Goal: Task Accomplishment & Management: Manage account settings

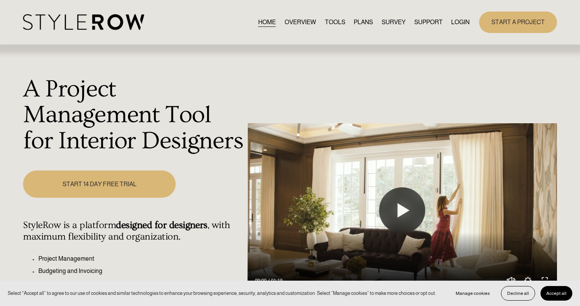
click at [460, 25] on link "LOGIN" at bounding box center [460, 22] width 18 height 10
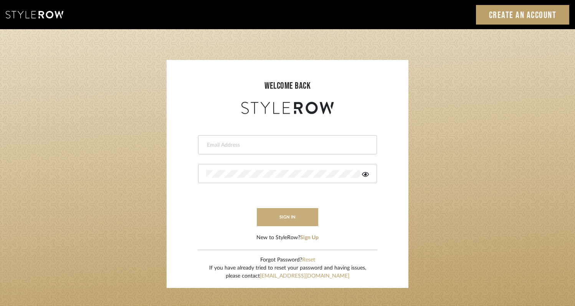
type input "rayeinteriordesign@gmail.com"
click at [285, 217] on button "sign in" at bounding box center [287, 217] width 61 height 18
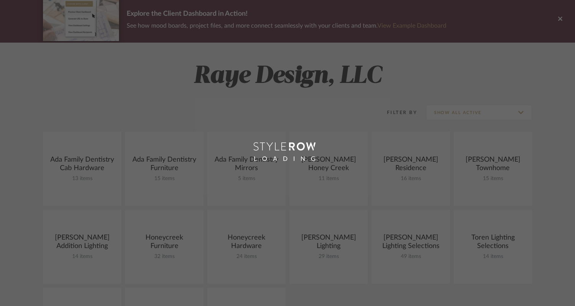
scroll to position [86, 0]
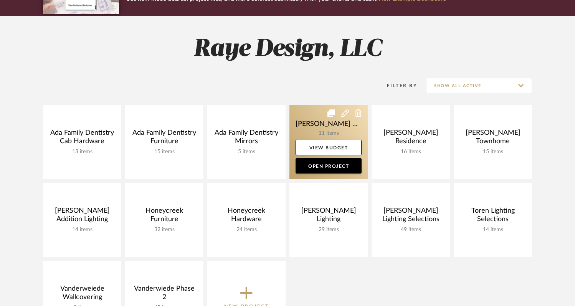
click at [358, 114] on icon at bounding box center [358, 113] width 7 height 8
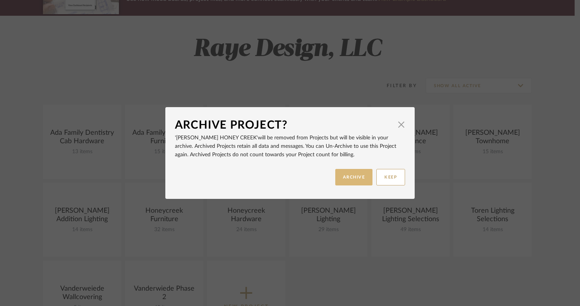
click at [345, 176] on button "ARCHIVE" at bounding box center [354, 177] width 38 height 16
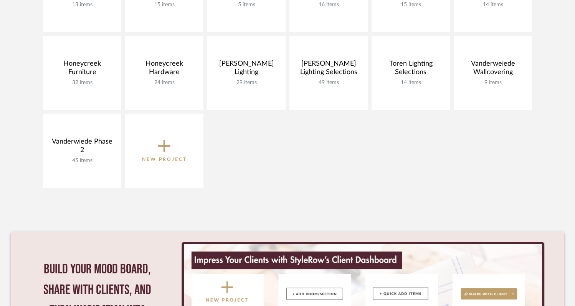
scroll to position [265, 0]
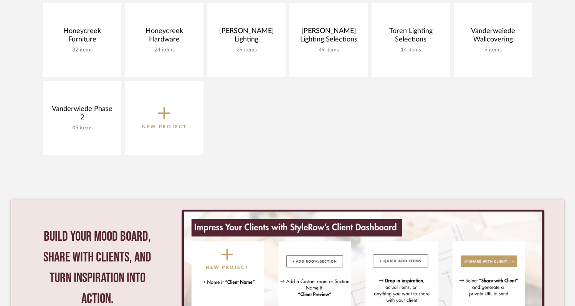
click at [170, 119] on icon at bounding box center [164, 113] width 12 height 16
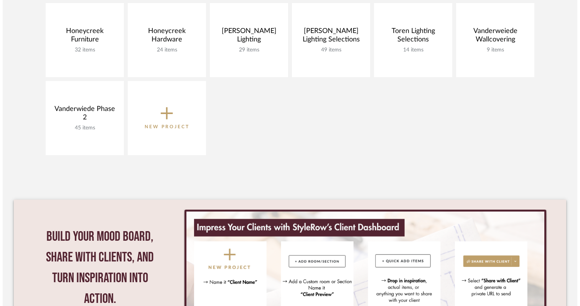
scroll to position [0, 0]
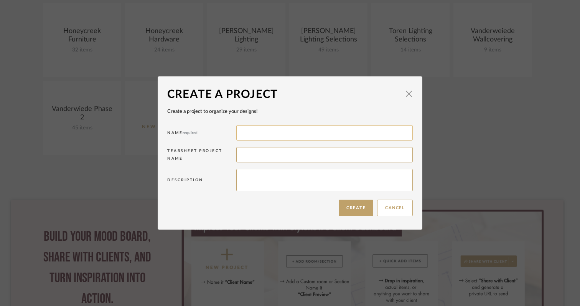
click at [251, 136] on input at bounding box center [324, 132] width 176 height 15
type input "[PERSON_NAME] LIGHTING"
click at [343, 207] on button "Create" at bounding box center [356, 207] width 35 height 16
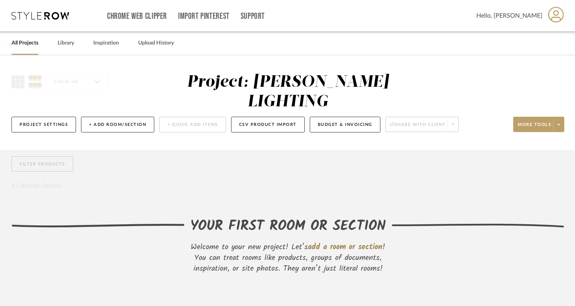
scroll to position [48, 0]
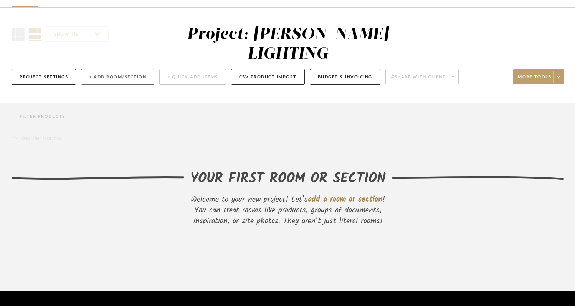
click at [97, 69] on button "+ Add Room/Section" at bounding box center [117, 77] width 73 height 16
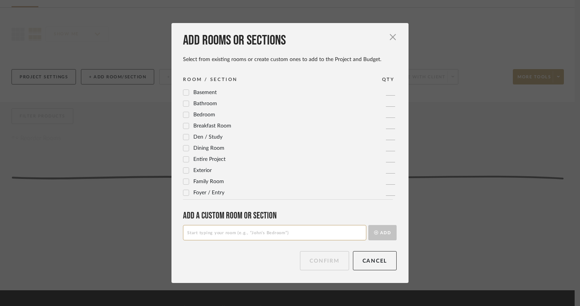
click at [214, 234] on input at bounding box center [274, 232] width 183 height 15
type input "FOYER PENDANTS & SCONCE LIGHTS"
click at [380, 232] on button "Add" at bounding box center [382, 232] width 28 height 15
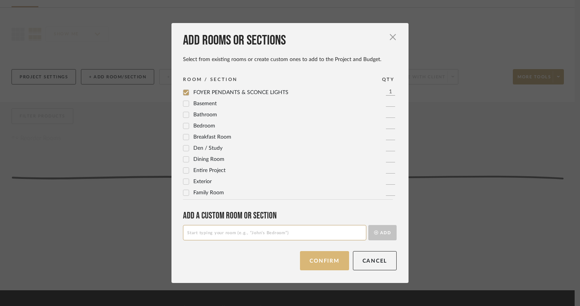
click at [337, 259] on button "Confirm" at bounding box center [324, 260] width 49 height 19
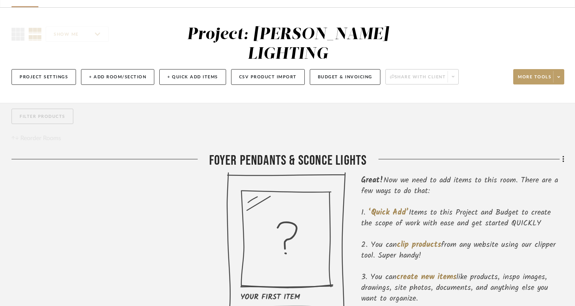
scroll to position [107, 0]
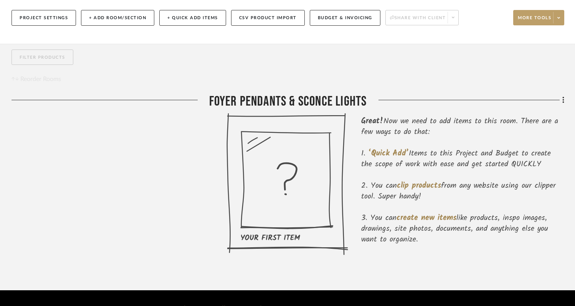
click at [564, 81] on div "Filter by keyword, category or name prior to exporting to Excel or Bulk Actions…" at bounding box center [287, 167] width 575 height 247
click at [563, 97] on icon at bounding box center [563, 100] width 2 height 7
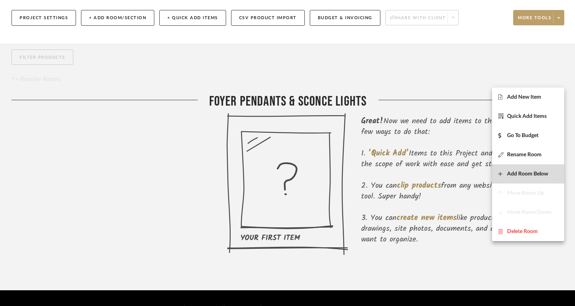
click at [514, 174] on span "Add Room Below" at bounding box center [527, 174] width 41 height 7
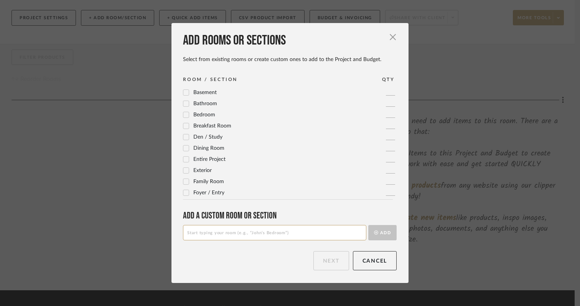
click at [286, 230] on input at bounding box center [274, 232] width 183 height 15
type input "Powder Room Sconce Lights"
click at [379, 234] on button "Add" at bounding box center [382, 232] width 28 height 15
click at [321, 265] on button "Next" at bounding box center [331, 260] width 36 height 19
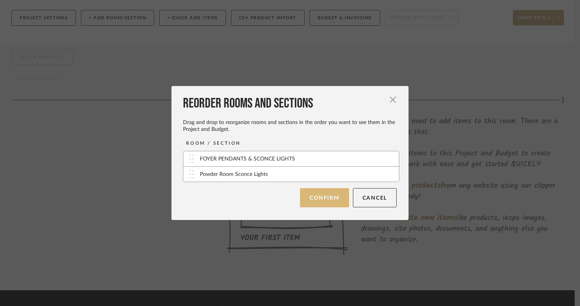
click at [330, 196] on button "Confirm" at bounding box center [324, 197] width 49 height 19
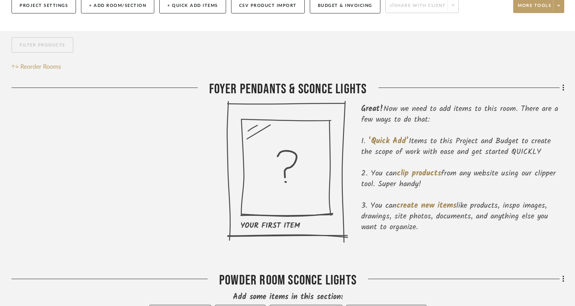
scroll to position [126, 0]
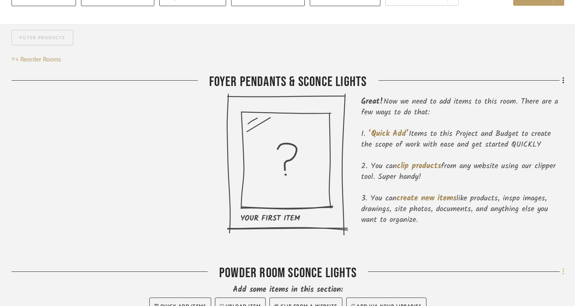
click at [564, 267] on icon at bounding box center [563, 271] width 2 height 8
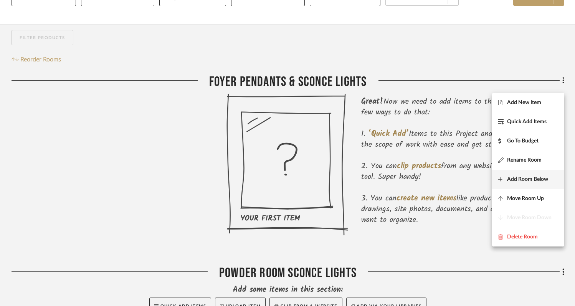
click at [525, 180] on span "Add Room Below" at bounding box center [527, 179] width 41 height 7
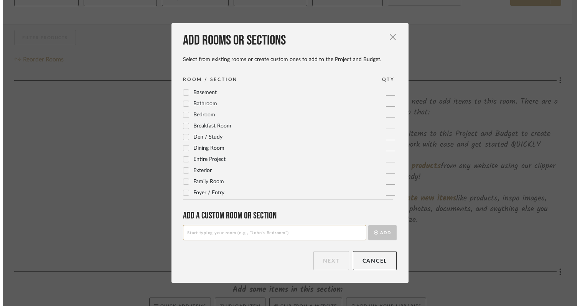
scroll to position [0, 0]
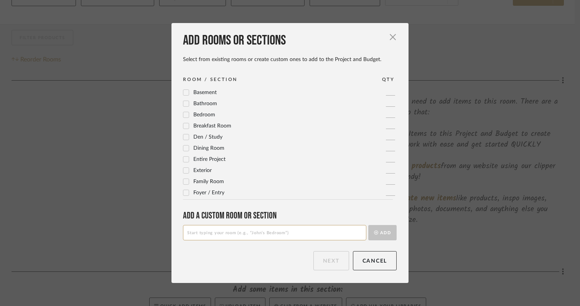
click at [304, 235] on input at bounding box center [274, 232] width 183 height 15
type input "Great Room Pendant Light"
click at [387, 232] on button "Add" at bounding box center [382, 232] width 28 height 15
click at [326, 263] on button "Next" at bounding box center [331, 260] width 36 height 19
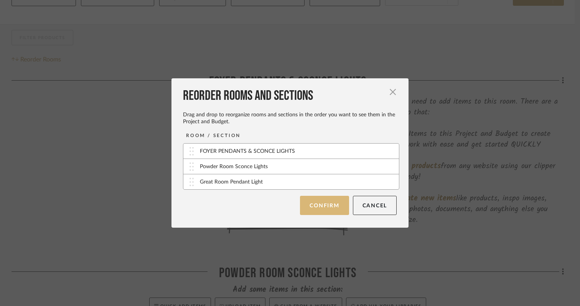
click at [330, 203] on button "Confirm" at bounding box center [324, 205] width 49 height 19
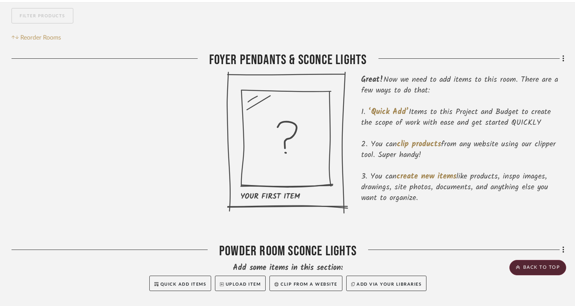
scroll to position [130, 0]
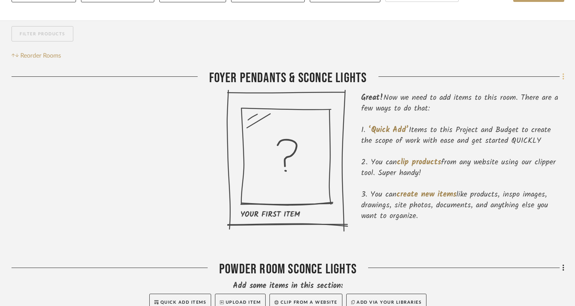
click at [563, 73] on icon at bounding box center [563, 76] width 2 height 7
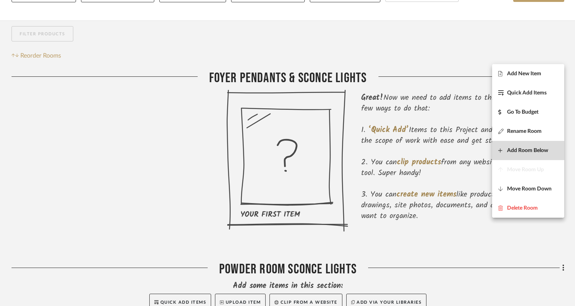
click at [523, 147] on button "Add Room Below" at bounding box center [528, 150] width 72 height 19
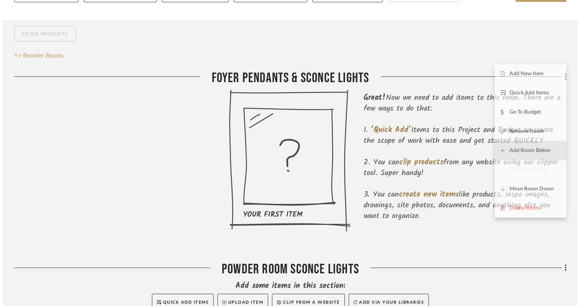
scroll to position [0, 0]
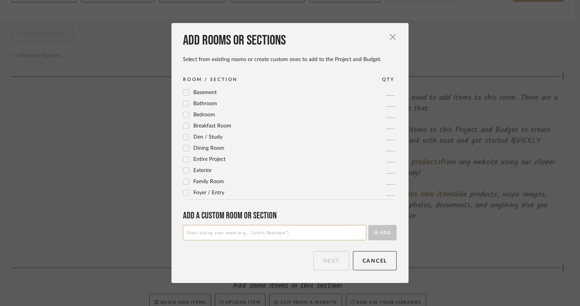
click at [297, 235] on input at bounding box center [274, 232] width 183 height 15
type input "Staircase Chandelier"
click at [381, 228] on button "Add" at bounding box center [382, 232] width 28 height 15
click at [325, 264] on button "Next" at bounding box center [331, 260] width 36 height 19
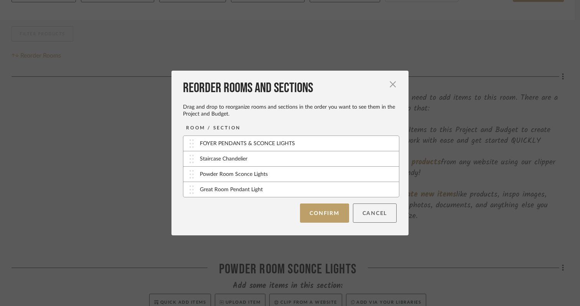
click at [359, 217] on button "Cancel" at bounding box center [375, 212] width 44 height 19
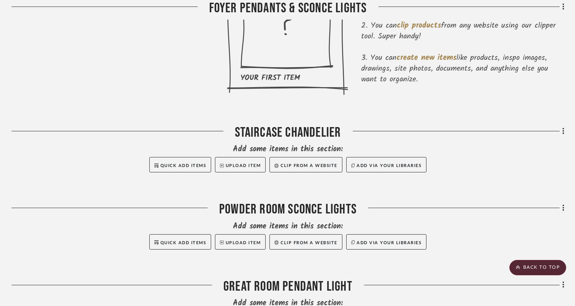
scroll to position [261, 0]
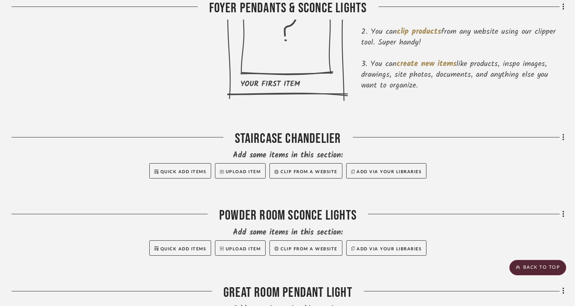
click at [566, 119] on div "Filter by keyword, category or name prior to exporting to Excel or Bulk Actions…" at bounding box center [287, 128] width 575 height 477
click at [563, 133] on icon at bounding box center [563, 137] width 2 height 8
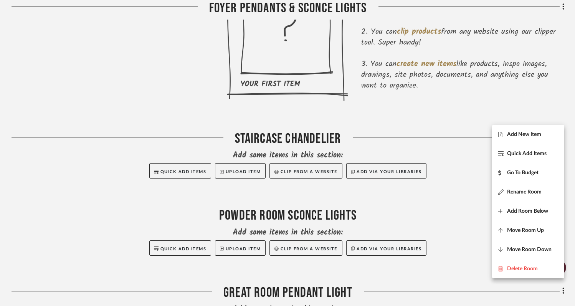
click at [465, 110] on div at bounding box center [287, 153] width 575 height 306
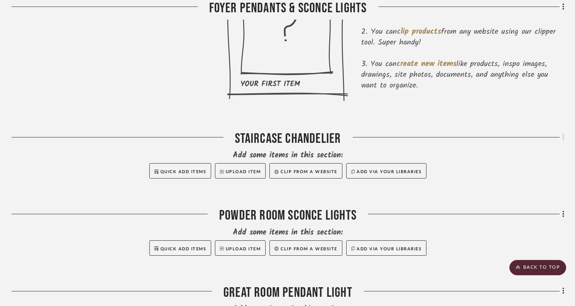
click at [562, 133] on icon at bounding box center [563, 137] width 2 height 8
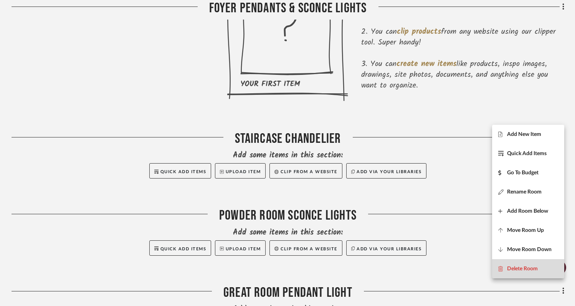
click at [511, 271] on span "Delete Room" at bounding box center [522, 268] width 31 height 7
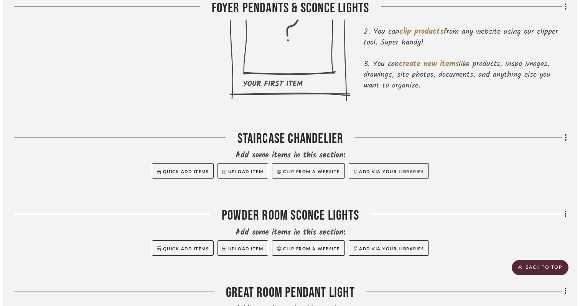
scroll to position [0, 0]
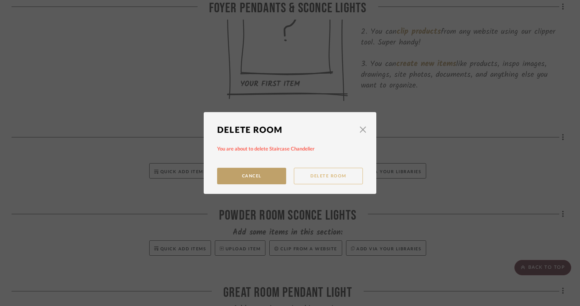
click at [314, 177] on button "Delete Room" at bounding box center [328, 176] width 69 height 16
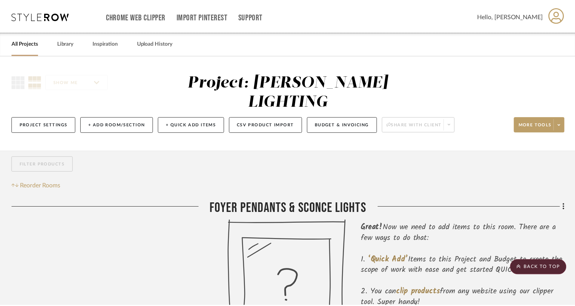
scroll to position [260, 0]
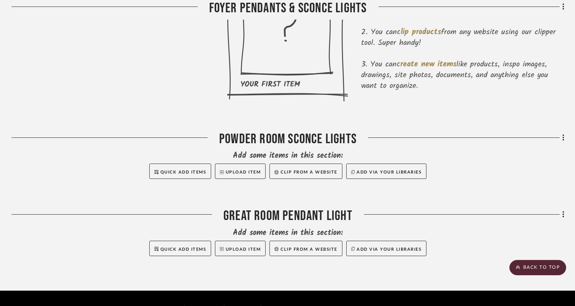
click at [564, 196] on div "Filter by keyword, category or name prior to exporting to Excel or Bulk Actions…" at bounding box center [287, 90] width 575 height 400
click at [562, 211] on icon at bounding box center [563, 214] width 2 height 7
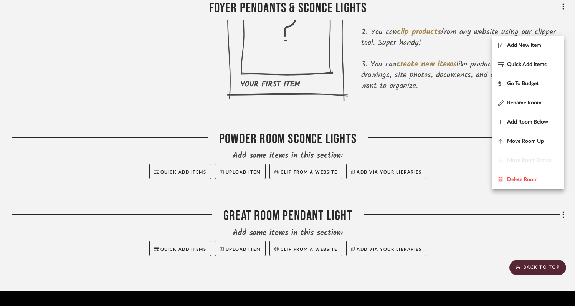
click at [536, 219] on div at bounding box center [287, 153] width 575 height 306
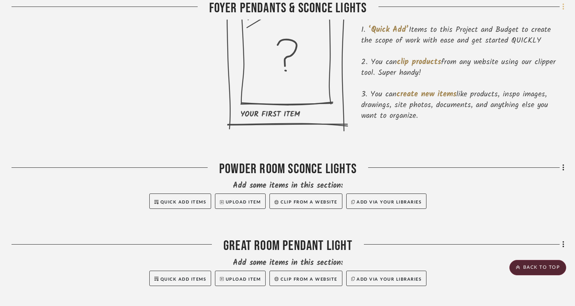
scroll to position [243, 0]
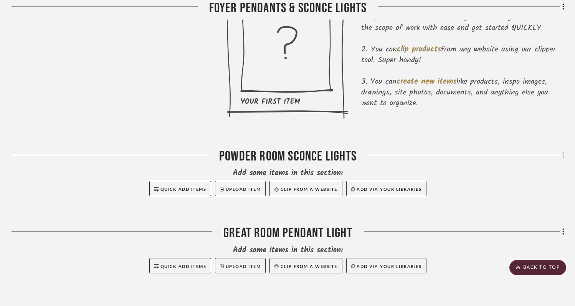
click at [563, 151] on icon at bounding box center [563, 155] width 2 height 8
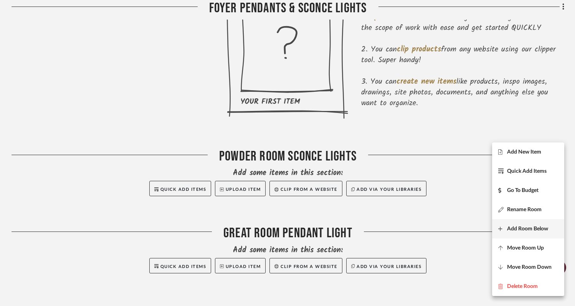
click at [519, 226] on span "Add Room Below" at bounding box center [527, 228] width 41 height 7
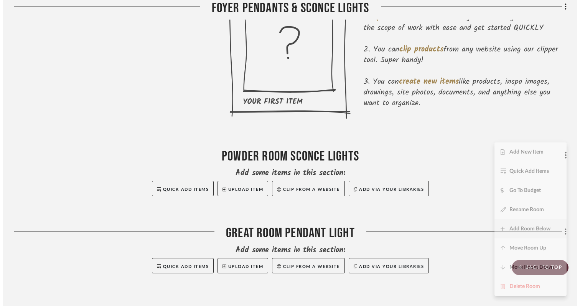
scroll to position [0, 0]
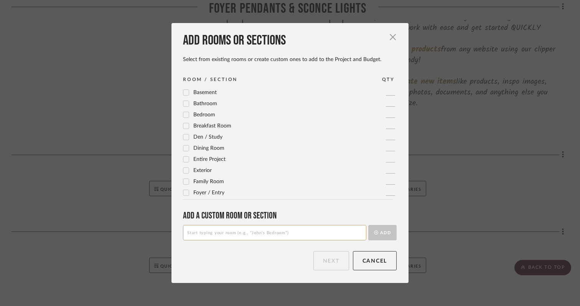
click at [292, 233] on input at bounding box center [274, 232] width 183 height 15
type input "Study Pendant Light and Sconce Lights"
click at [383, 232] on button "Add" at bounding box center [382, 232] width 28 height 15
click at [324, 264] on button "Next" at bounding box center [331, 260] width 36 height 19
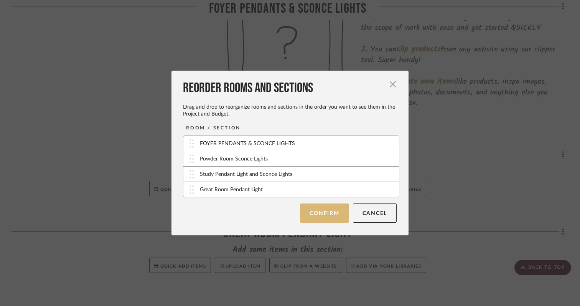
click at [328, 214] on button "Confirm" at bounding box center [324, 212] width 49 height 19
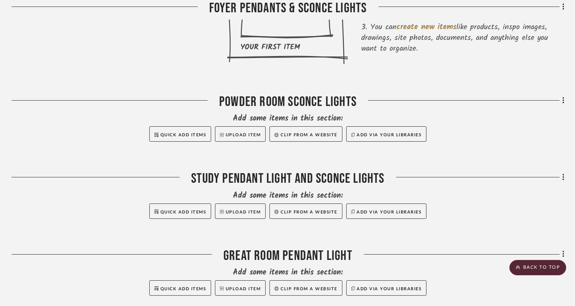
scroll to position [300, 0]
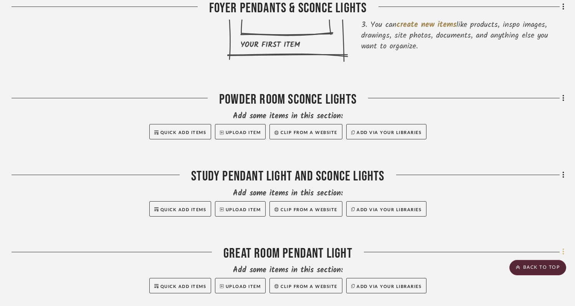
click at [563, 247] on icon at bounding box center [563, 251] width 2 height 8
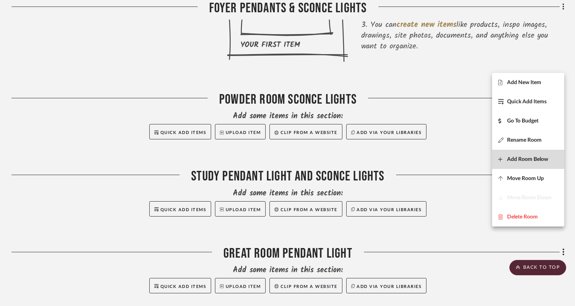
click at [518, 157] on span "Add Room Below" at bounding box center [527, 159] width 41 height 7
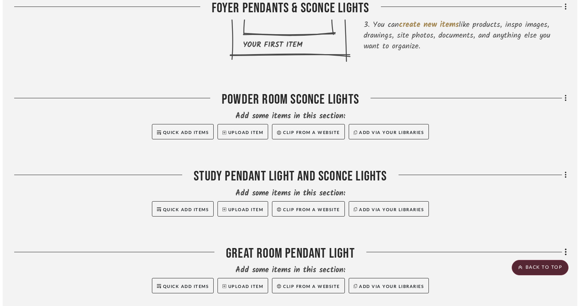
scroll to position [0, 0]
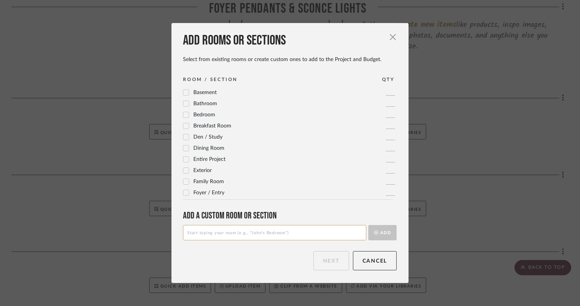
click at [305, 232] on input at bounding box center [274, 232] width 183 height 15
type input "Great Room Wall Sconce Lights"
click at [384, 232] on button "Add" at bounding box center [382, 232] width 28 height 15
click at [327, 262] on button "Next" at bounding box center [331, 260] width 36 height 19
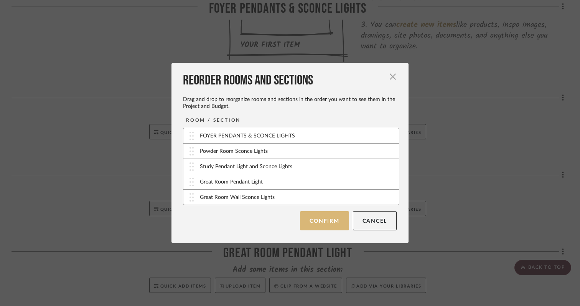
click at [330, 218] on button "Confirm" at bounding box center [324, 220] width 49 height 19
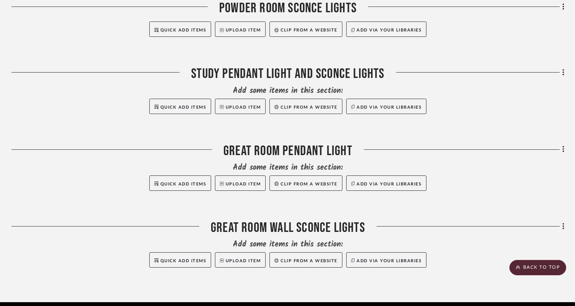
scroll to position [401, 0]
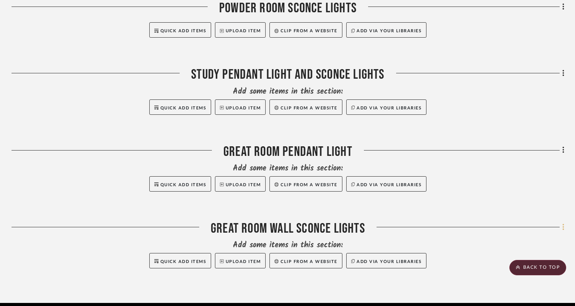
click at [563, 224] on icon at bounding box center [563, 227] width 2 height 7
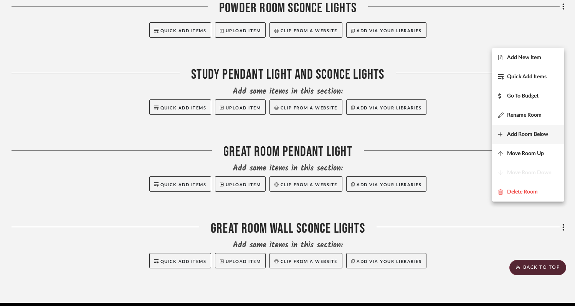
click at [531, 136] on span "Add Room Below" at bounding box center [527, 134] width 41 height 7
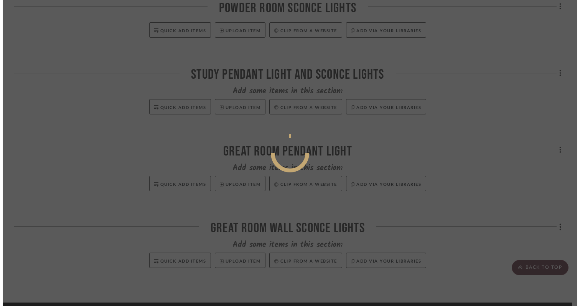
scroll to position [0, 0]
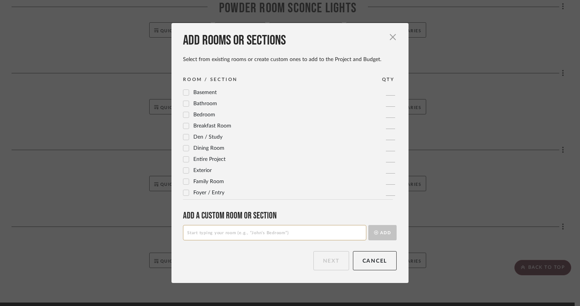
click at [303, 229] on input at bounding box center [274, 232] width 183 height 15
type input "Dining Pendant Light"
click at [379, 233] on button "Add" at bounding box center [382, 232] width 28 height 15
click at [327, 255] on button "Next" at bounding box center [331, 260] width 36 height 19
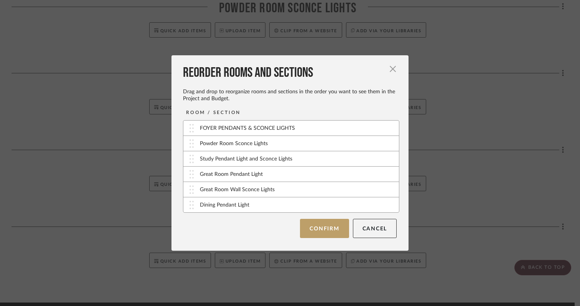
click at [341, 218] on div "ROOM / SECTION FOYER PENDANTS & SCONCE LIGHTS Powder Room Sconce Lights Study P…" at bounding box center [292, 173] width 219 height 129
click at [330, 225] on button "Confirm" at bounding box center [324, 228] width 49 height 19
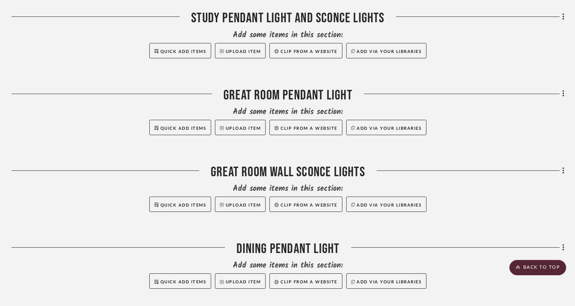
scroll to position [465, 0]
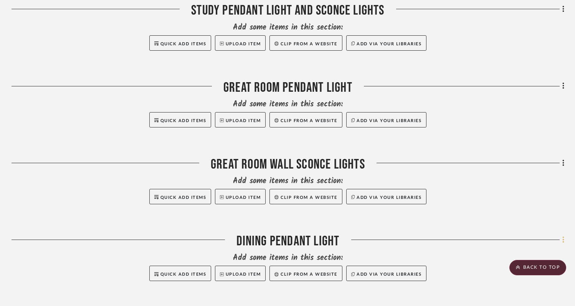
click at [561, 234] on fa-icon at bounding box center [561, 240] width 5 height 13
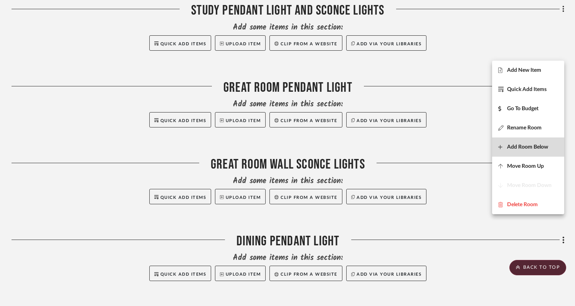
click at [518, 149] on span "Add Room Below" at bounding box center [527, 147] width 41 height 7
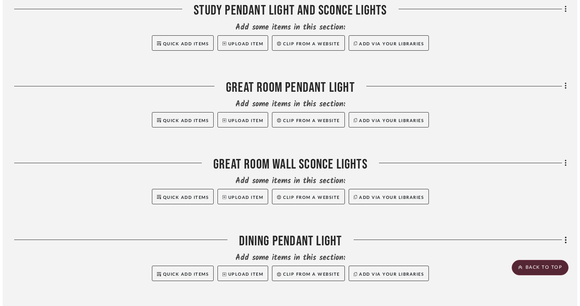
scroll to position [0, 0]
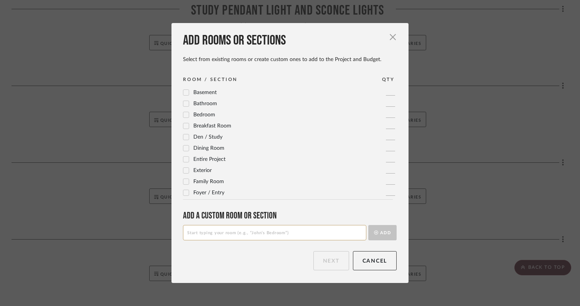
click at [326, 234] on input at bounding box center [274, 232] width 183 height 15
type input "Kitchen Pendant Lights"
click at [380, 232] on button "Add" at bounding box center [382, 232] width 28 height 15
click at [331, 257] on button "Next" at bounding box center [331, 260] width 36 height 19
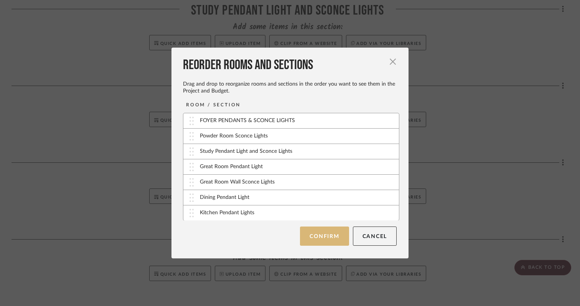
click at [328, 234] on button "Confirm" at bounding box center [324, 235] width 49 height 19
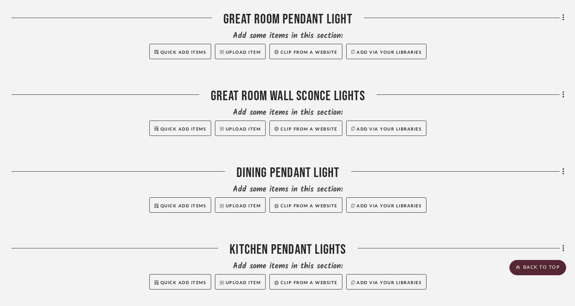
scroll to position [567, 0]
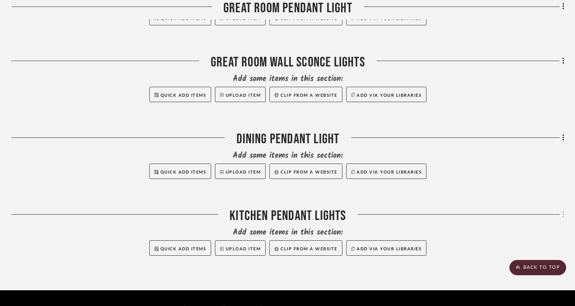
click at [562, 211] on icon at bounding box center [563, 214] width 2 height 7
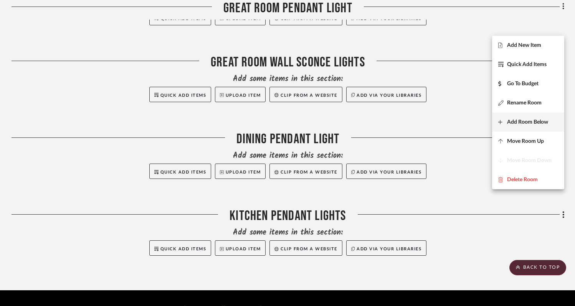
click at [514, 121] on span "Add Room Below" at bounding box center [527, 122] width 41 height 7
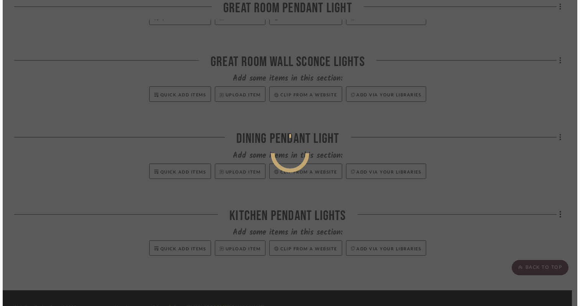
scroll to position [0, 0]
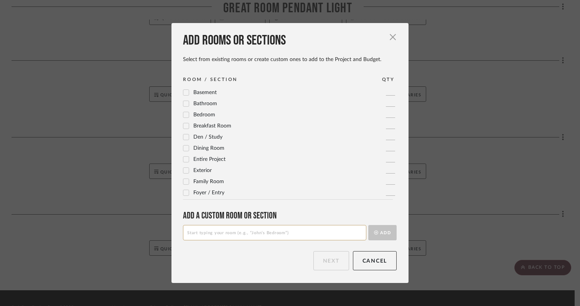
click at [289, 230] on input at bounding box center [274, 232] width 183 height 15
type input "Kitchen Window Wall Lights"
click at [378, 232] on button "Add" at bounding box center [382, 232] width 28 height 15
click at [327, 265] on button "Next" at bounding box center [331, 260] width 36 height 19
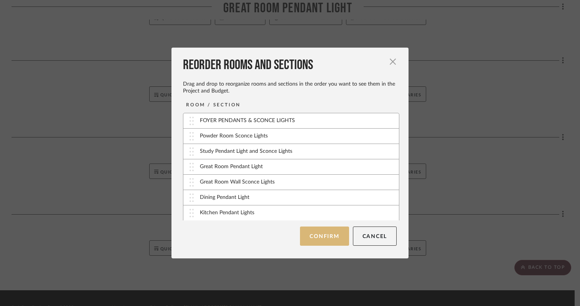
click at [322, 232] on button "Confirm" at bounding box center [324, 235] width 49 height 19
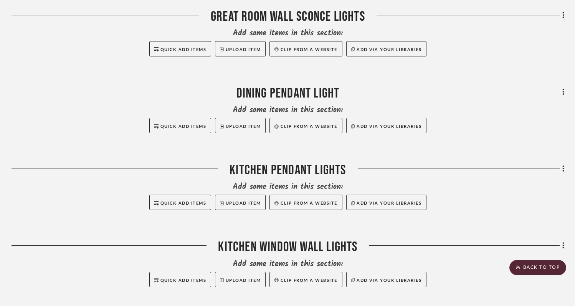
scroll to position [636, 0]
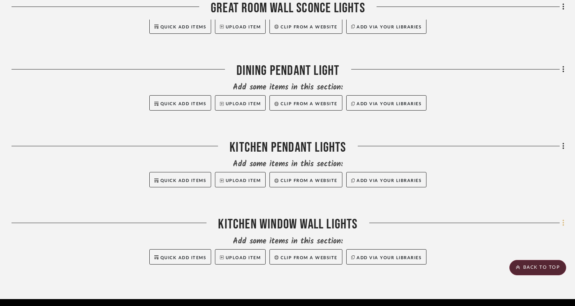
click at [563, 219] on icon at bounding box center [563, 222] width 2 height 7
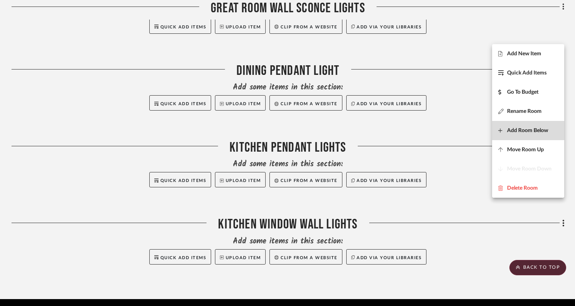
click at [516, 126] on button "Add Room Below" at bounding box center [528, 130] width 72 height 19
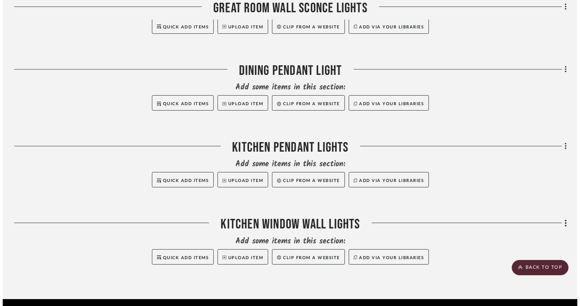
scroll to position [0, 0]
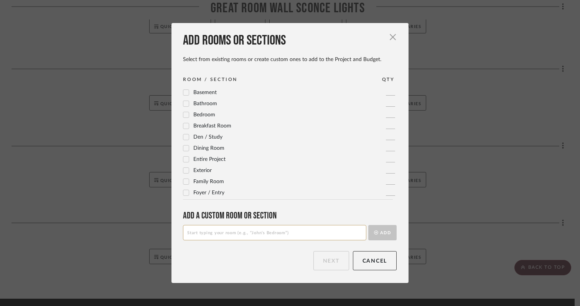
click at [313, 233] on input at bounding box center [274, 232] width 183 height 15
type input "Wet Bar Flush Mounts"
click at [374, 231] on icon "submit" at bounding box center [376, 232] width 4 height 4
click at [332, 256] on button "Next" at bounding box center [331, 260] width 36 height 19
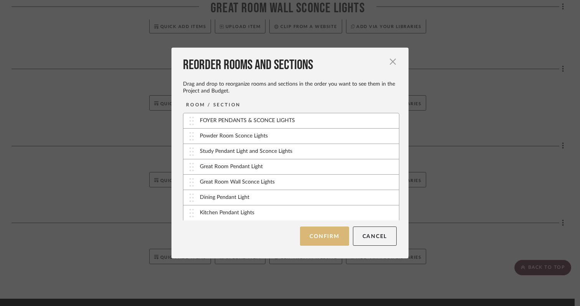
click at [324, 234] on button "Confirm" at bounding box center [324, 235] width 49 height 19
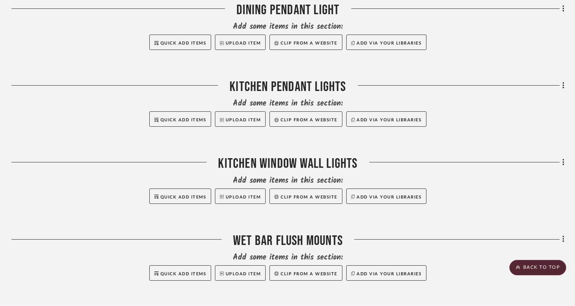
scroll to position [698, 0]
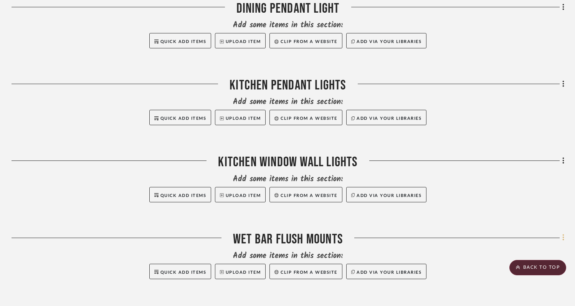
click at [563, 233] on icon at bounding box center [563, 237] width 2 height 8
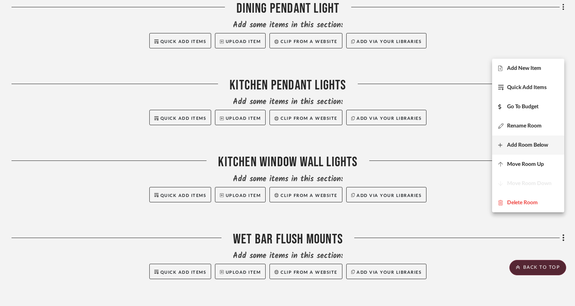
click at [513, 145] on span "Add Room Below" at bounding box center [527, 145] width 41 height 7
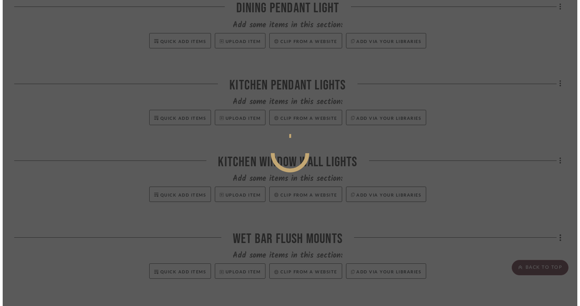
scroll to position [0, 0]
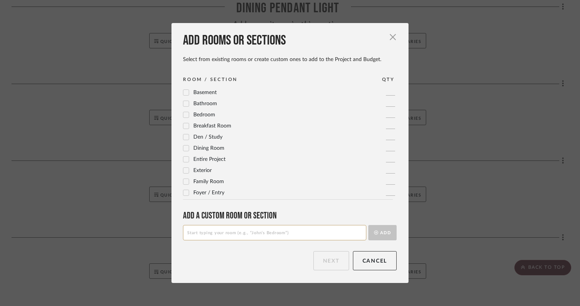
click at [300, 234] on input at bounding box center [274, 232] width 183 height 15
type input "Pantry Flush Mount"
click at [380, 228] on button "Add" at bounding box center [382, 232] width 28 height 15
click at [327, 265] on button "Next" at bounding box center [331, 260] width 36 height 19
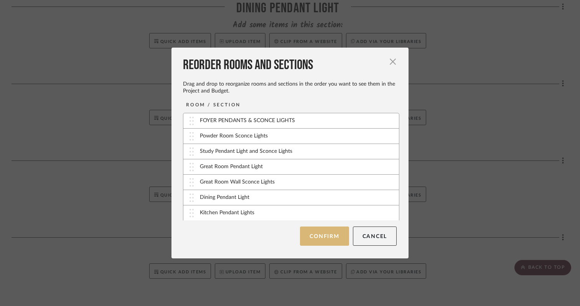
click at [318, 232] on button "Confirm" at bounding box center [324, 235] width 49 height 19
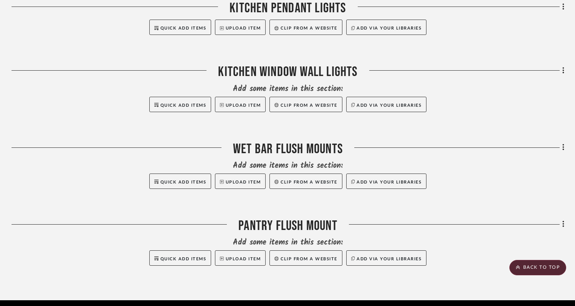
scroll to position [798, 0]
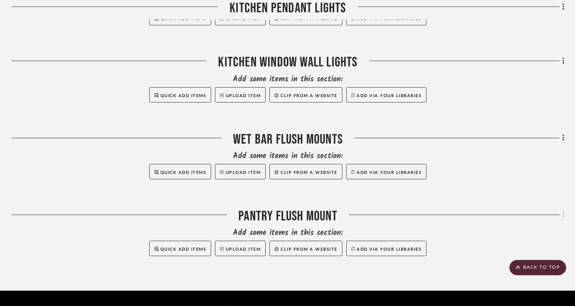
click at [563, 211] on icon at bounding box center [563, 214] width 2 height 7
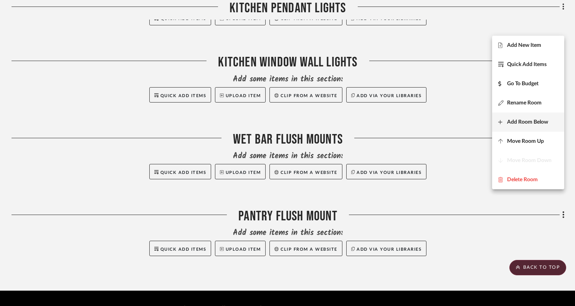
click at [532, 122] on span "Add Room Below" at bounding box center [527, 122] width 41 height 7
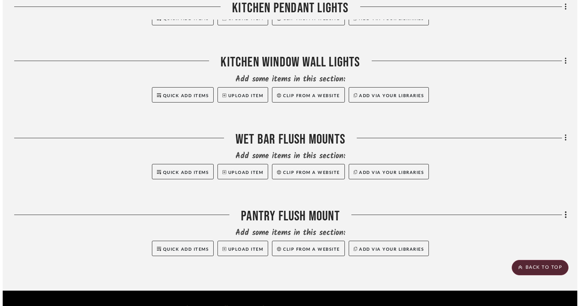
scroll to position [0, 0]
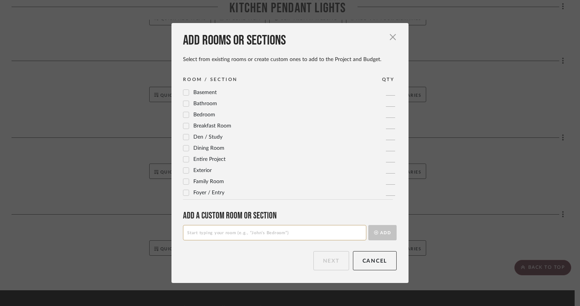
click at [311, 231] on input at bounding box center [274, 232] width 183 height 15
type input "Pool Bath Vanity Sconces"
click at [377, 232] on button "Add" at bounding box center [382, 232] width 28 height 15
click at [331, 258] on button "Next" at bounding box center [331, 260] width 36 height 19
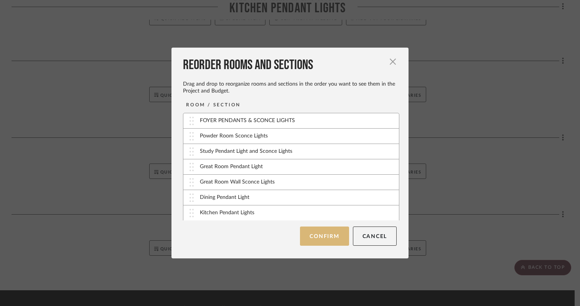
click at [326, 238] on button "Confirm" at bounding box center [324, 235] width 49 height 19
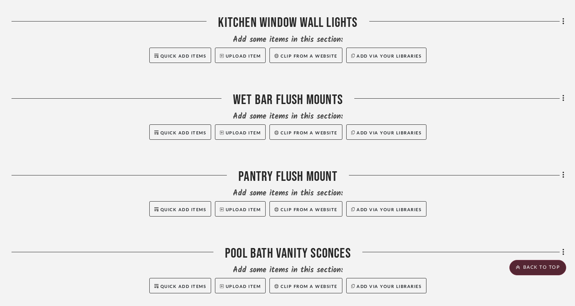
scroll to position [831, 0]
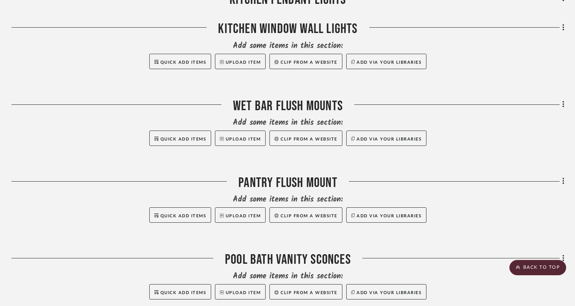
click at [562, 100] on icon at bounding box center [563, 104] width 2 height 8
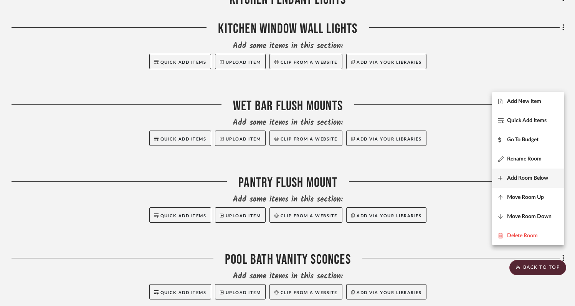
click at [516, 178] on span "Add Room Below" at bounding box center [527, 178] width 41 height 7
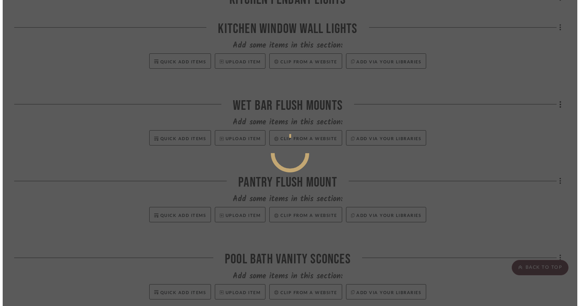
scroll to position [0, 0]
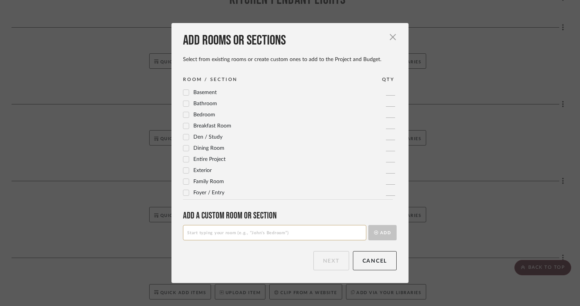
click at [305, 234] on input at bounding box center [274, 232] width 183 height 15
type input "Main Hall Pendant Lights"
click at [391, 236] on button "Add" at bounding box center [382, 232] width 28 height 15
click at [313, 265] on button "Next" at bounding box center [331, 260] width 36 height 19
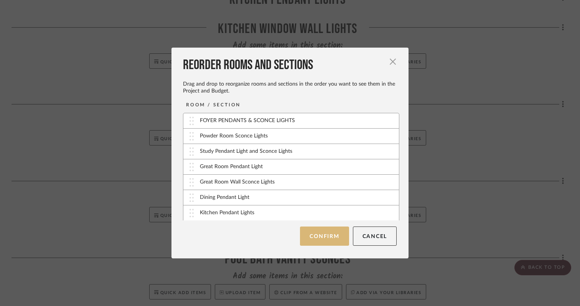
click at [325, 232] on button "Confirm" at bounding box center [324, 235] width 49 height 19
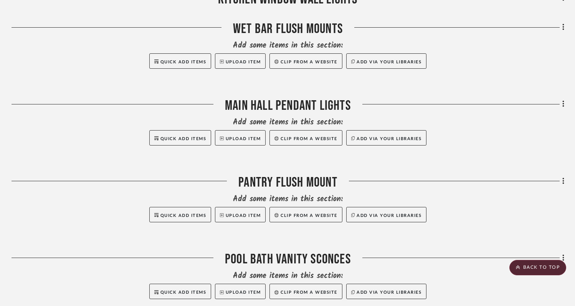
scroll to position [916, 0]
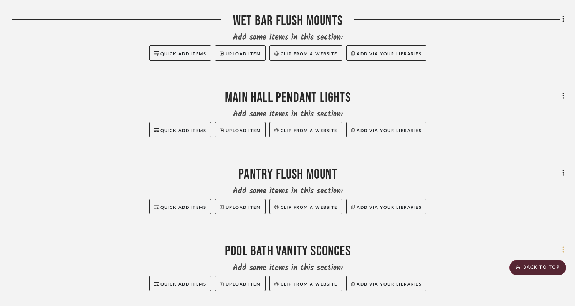
click at [562, 246] on icon at bounding box center [563, 250] width 2 height 8
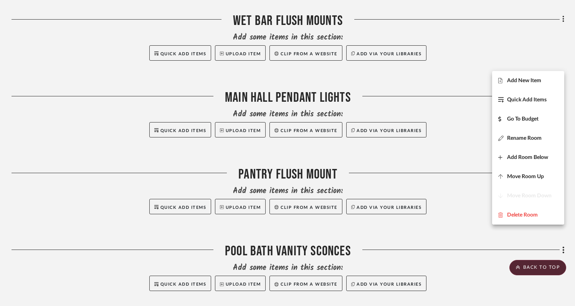
click at [479, 257] on div at bounding box center [287, 153] width 575 height 306
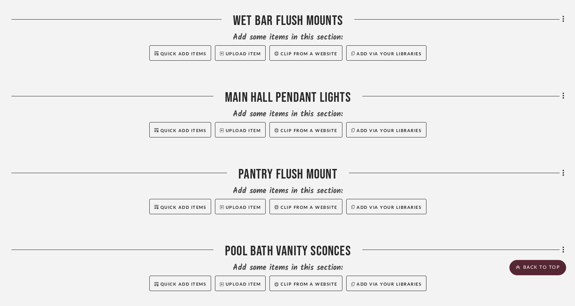
scroll to position [951, 0]
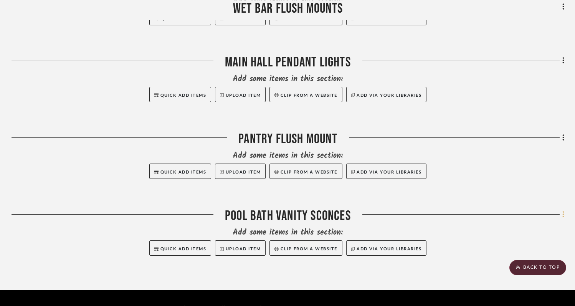
click at [562, 210] on icon at bounding box center [563, 214] width 2 height 8
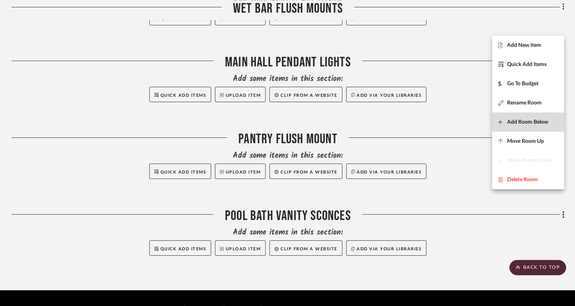
click at [515, 123] on span "Add Room Below" at bounding box center [527, 122] width 41 height 7
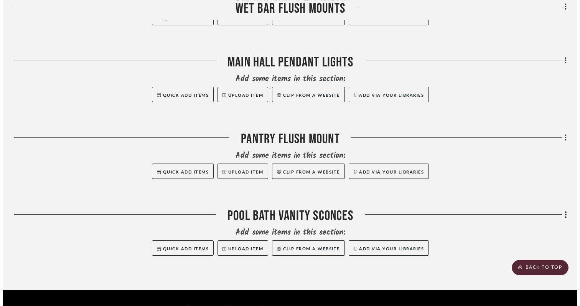
scroll to position [0, 0]
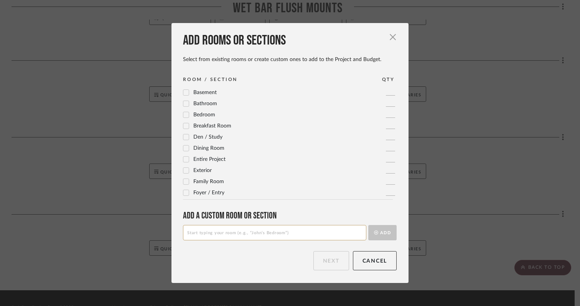
click at [325, 234] on input at bounding box center [274, 232] width 183 height 15
type input "Mudroom Flush Mount"
click at [384, 231] on button "Add" at bounding box center [382, 232] width 28 height 15
click at [334, 257] on button "Next" at bounding box center [331, 260] width 36 height 19
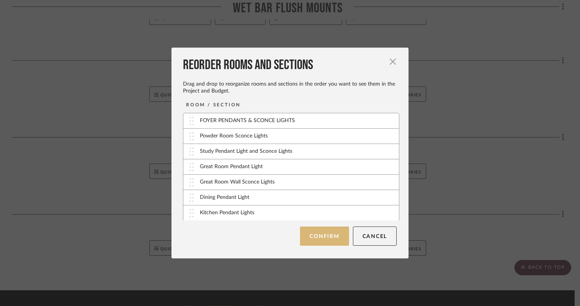
click at [314, 236] on button "Confirm" at bounding box center [324, 235] width 49 height 19
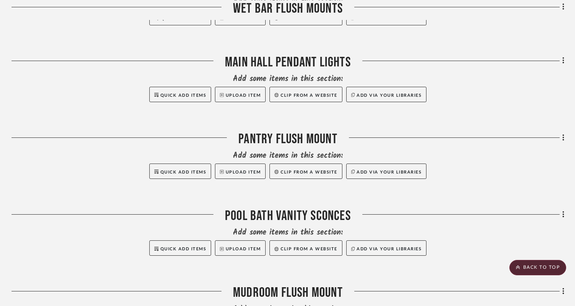
scroll to position [1028, 0]
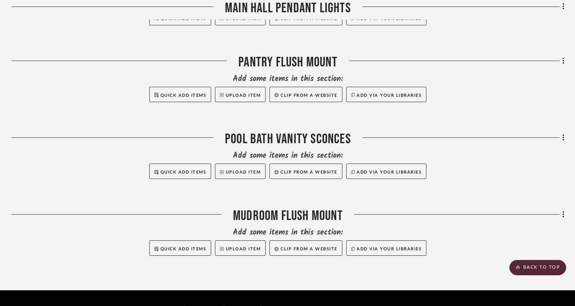
click at [560, 209] on fa-icon at bounding box center [561, 215] width 5 height 13
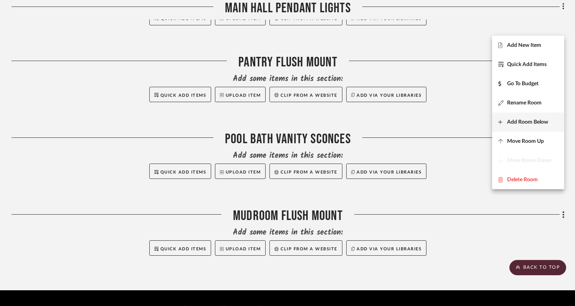
click at [519, 124] on span "Add Room Below" at bounding box center [527, 122] width 41 height 7
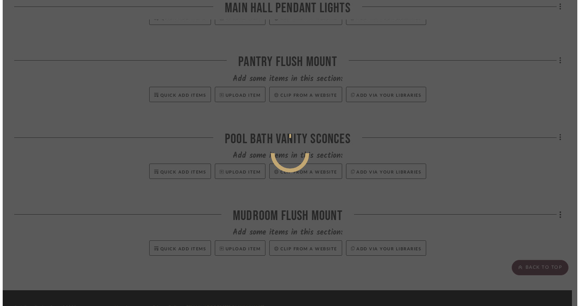
scroll to position [0, 0]
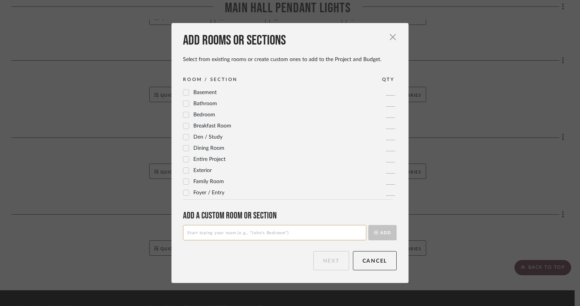
click at [308, 227] on input at bounding box center [274, 232] width 183 height 15
type input "Laundry Flush Mount"
click at [389, 228] on button "Add" at bounding box center [382, 232] width 28 height 15
click at [338, 256] on button "Next" at bounding box center [331, 260] width 36 height 19
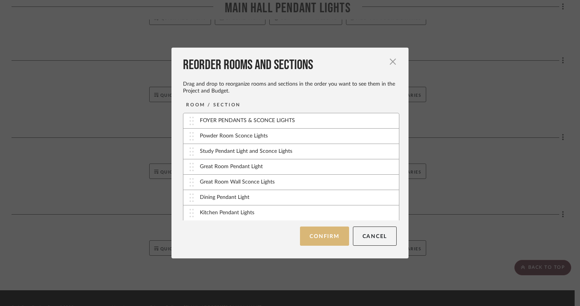
click at [330, 229] on button "Confirm" at bounding box center [324, 235] width 49 height 19
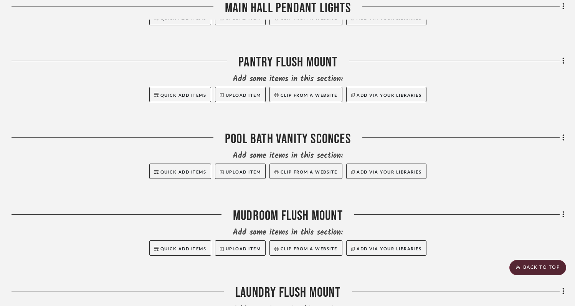
scroll to position [1105, 0]
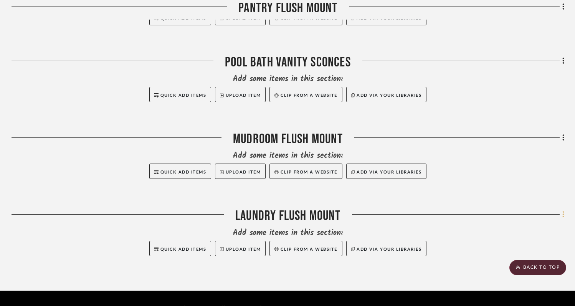
click at [564, 210] on icon at bounding box center [563, 214] width 2 height 8
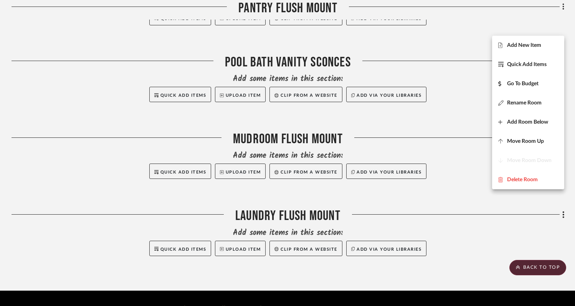
click at [543, 217] on div at bounding box center [287, 153] width 575 height 306
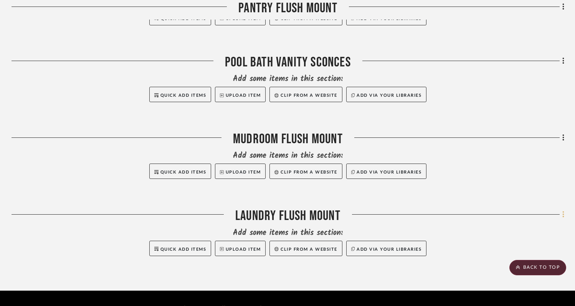
click at [563, 210] on icon at bounding box center [563, 214] width 2 height 8
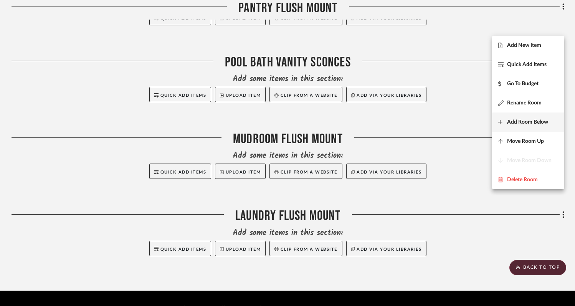
click at [525, 120] on span "Add Room Below" at bounding box center [527, 122] width 41 height 7
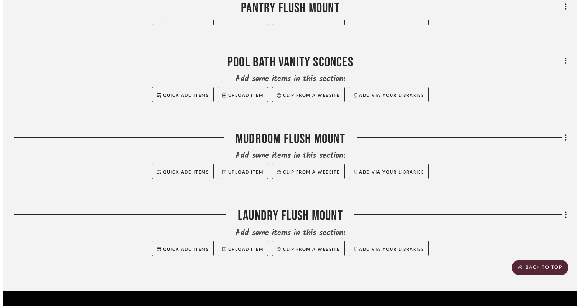
scroll to position [0, 0]
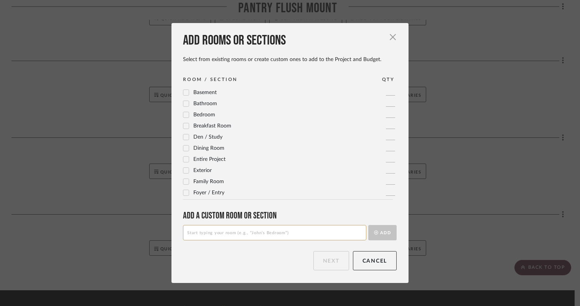
click at [327, 234] on input at bounding box center [274, 232] width 183 height 15
type input "M"
type input "Primary Bedroom Chandelier"
click at [380, 236] on button "Add" at bounding box center [382, 232] width 28 height 15
click at [334, 262] on button "Next" at bounding box center [331, 260] width 36 height 19
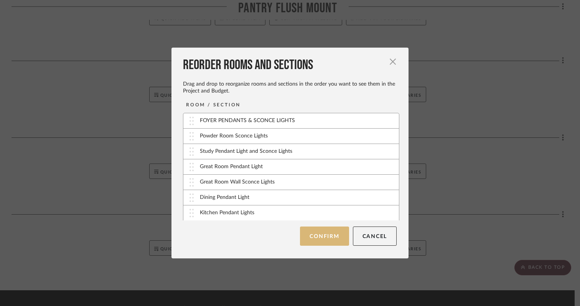
click at [332, 240] on button "Confirm" at bounding box center [324, 235] width 49 height 19
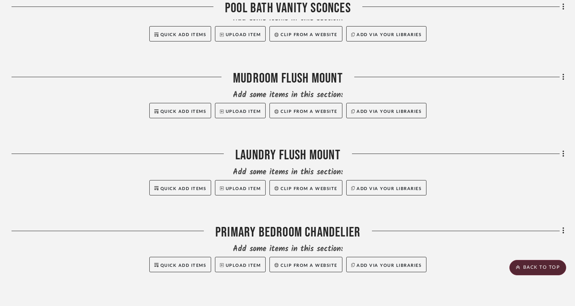
scroll to position [1182, 0]
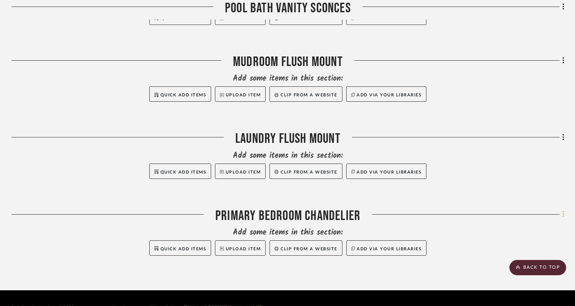
click at [562, 210] on icon at bounding box center [563, 214] width 2 height 8
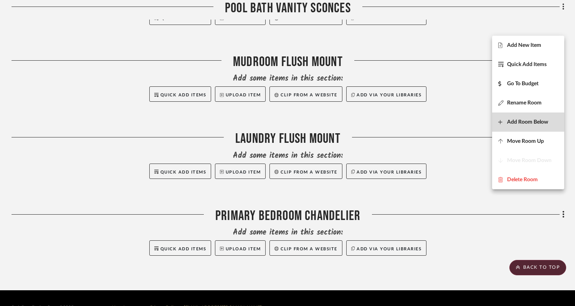
click at [516, 124] on span "Add Room Below" at bounding box center [527, 122] width 41 height 7
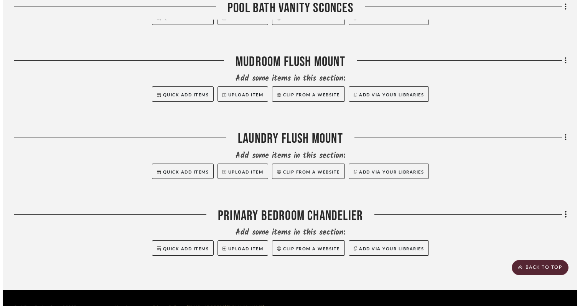
scroll to position [0, 0]
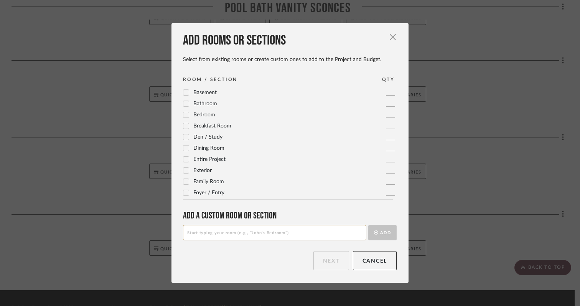
click at [315, 232] on input at bounding box center [274, 232] width 183 height 15
type input "Primary Bathroom Vanity Lights"
click at [376, 232] on button "Add" at bounding box center [382, 232] width 28 height 15
click at [335, 259] on button "Next" at bounding box center [331, 260] width 36 height 19
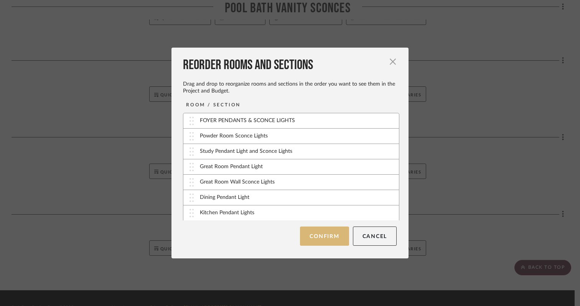
click at [331, 241] on button "Confirm" at bounding box center [324, 235] width 49 height 19
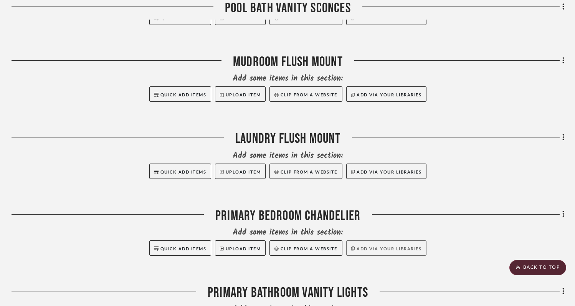
scroll to position [1259, 0]
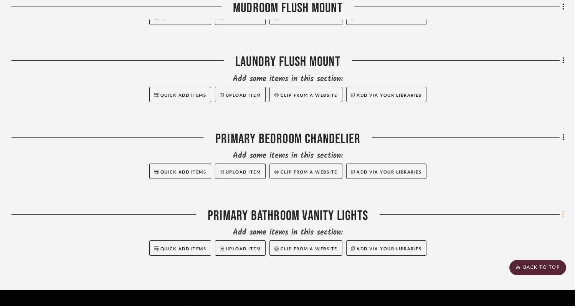
click at [562, 210] on icon at bounding box center [563, 214] width 2 height 8
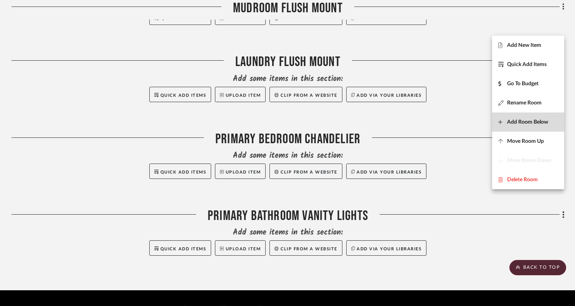
click at [521, 123] on span "Add Room Below" at bounding box center [527, 122] width 41 height 7
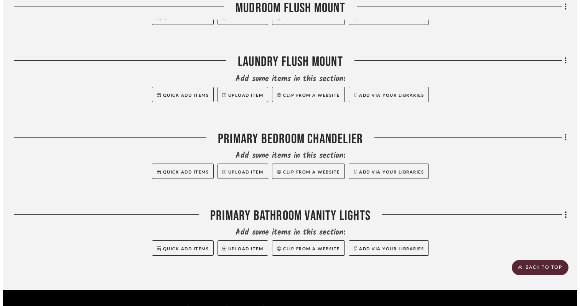
scroll to position [0, 0]
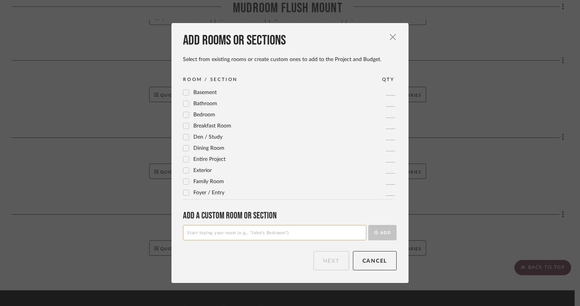
click at [293, 233] on input at bounding box center [274, 232] width 183 height 15
type input "[PERSON_NAME] Closet Light"
click at [381, 234] on button "Add" at bounding box center [382, 232] width 28 height 15
click at [313, 270] on div "Add rooms or sections Select from existing rooms or create custom ones to add t…" at bounding box center [289, 152] width 237 height 259
click at [324, 259] on button "Next" at bounding box center [331, 260] width 36 height 19
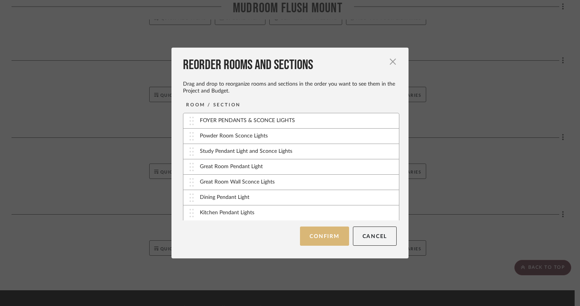
click at [316, 233] on button "Confirm" at bounding box center [324, 235] width 49 height 19
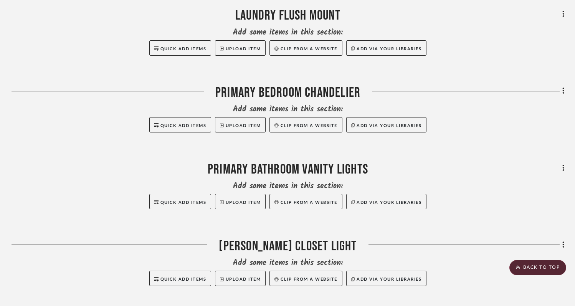
scroll to position [1321, 0]
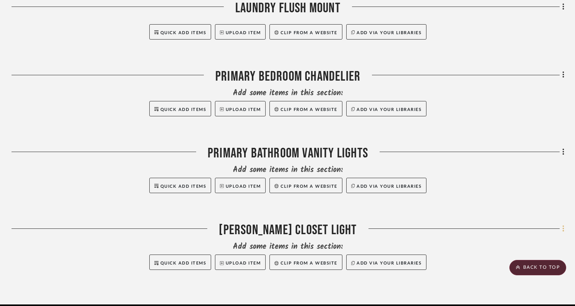
click at [561, 223] on fa-icon at bounding box center [561, 229] width 5 height 13
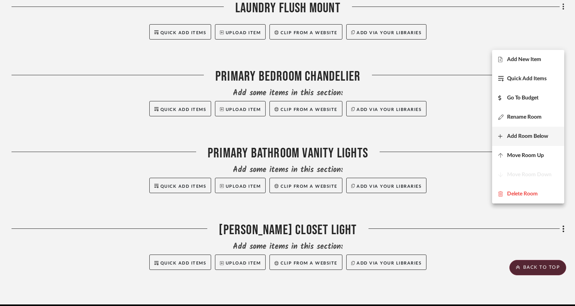
click at [526, 135] on span "Add Room Below" at bounding box center [527, 136] width 41 height 7
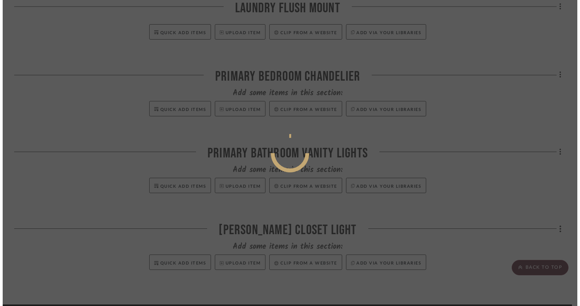
scroll to position [0, 0]
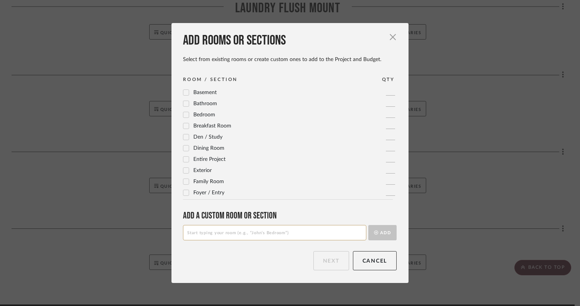
click at [303, 234] on input at bounding box center [274, 232] width 183 height 15
type input "[PERSON_NAME] Closet Light"
click at [396, 231] on div "Add rooms or sections Select from existing rooms or create custom ones to add t…" at bounding box center [289, 152] width 237 height 259
click at [384, 232] on button "Add" at bounding box center [382, 232] width 28 height 15
click at [329, 263] on button "Next" at bounding box center [331, 260] width 36 height 19
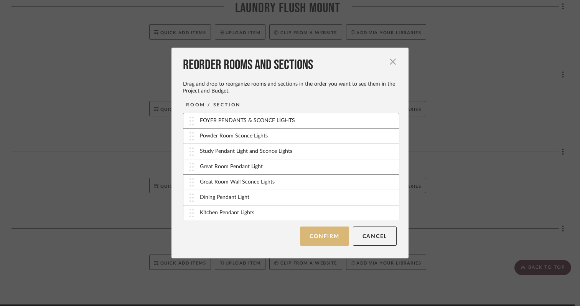
click at [325, 232] on button "Confirm" at bounding box center [324, 235] width 49 height 19
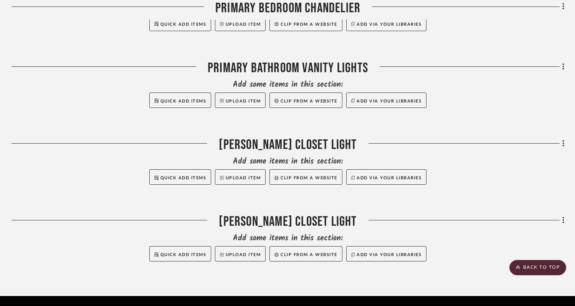
scroll to position [1412, 0]
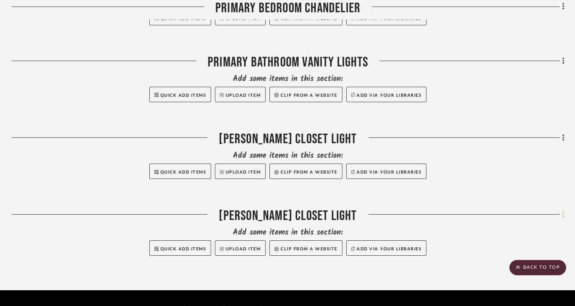
click at [563, 211] on icon at bounding box center [563, 214] width 2 height 7
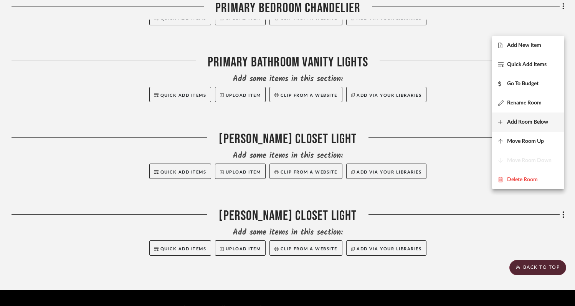
click at [519, 120] on span "Add Room Below" at bounding box center [527, 122] width 41 height 7
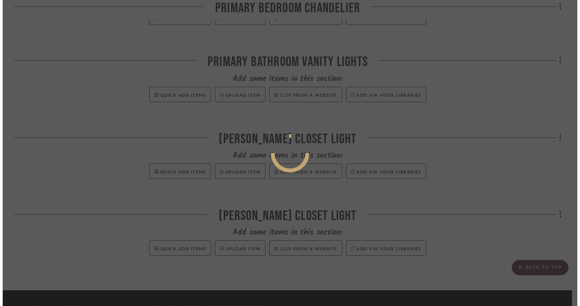
scroll to position [0, 0]
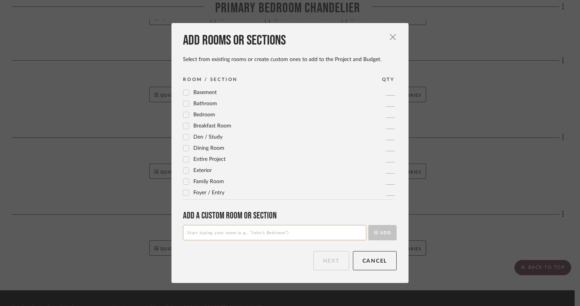
click at [288, 233] on input at bounding box center [274, 232] width 183 height 15
type input "Upper Level Guest Bath Vanity LIghts"
click at [383, 234] on button "Add" at bounding box center [382, 232] width 28 height 15
click at [330, 262] on button "Next" at bounding box center [331, 260] width 36 height 19
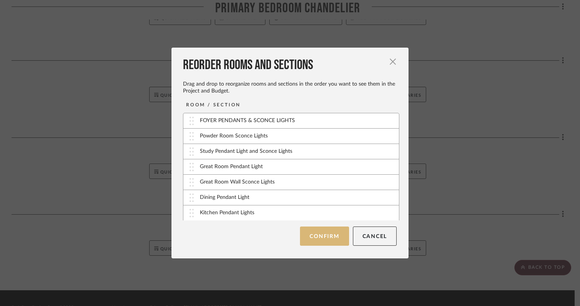
click at [326, 241] on button "Confirm" at bounding box center [324, 235] width 49 height 19
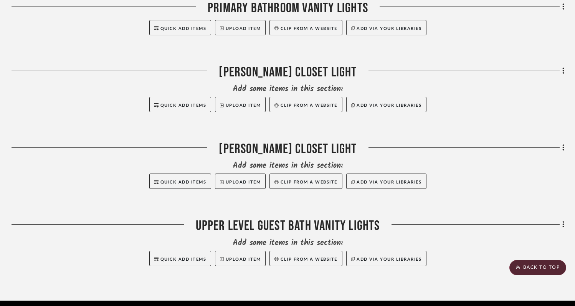
scroll to position [1489, 0]
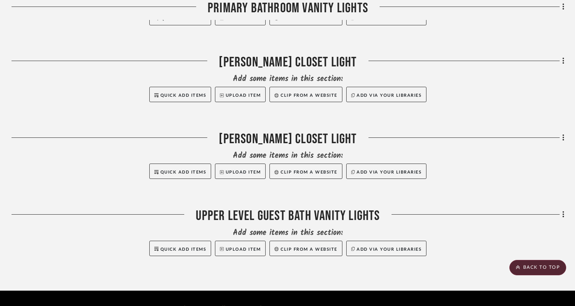
click at [563, 210] on icon at bounding box center [563, 214] width 2 height 8
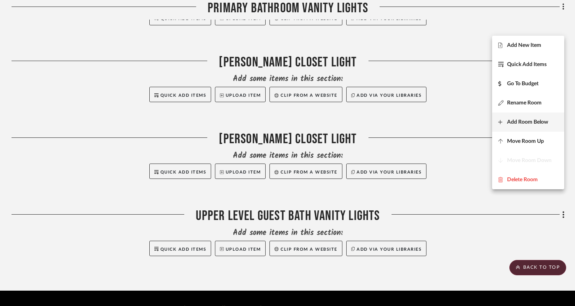
click at [516, 122] on span "Add Room Below" at bounding box center [527, 122] width 41 height 7
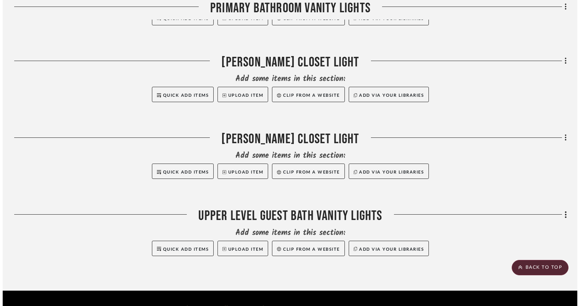
scroll to position [0, 0]
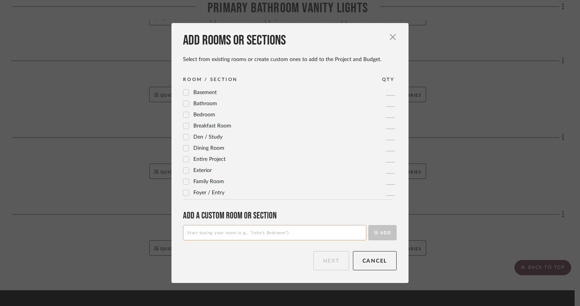
click at [287, 237] on input at bounding box center [274, 232] width 183 height 15
type input "[PERSON_NAME] Bedroom Light/Fan"
click at [384, 236] on button "Add" at bounding box center [382, 232] width 28 height 15
click at [318, 264] on button "Next" at bounding box center [331, 260] width 36 height 19
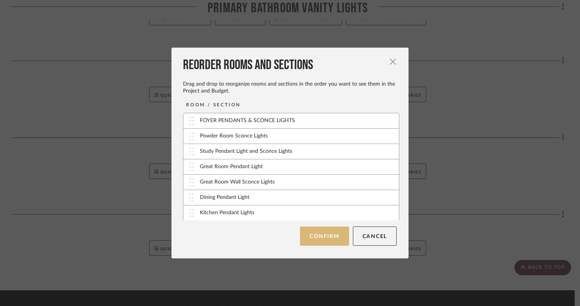
click at [329, 237] on button "Confirm" at bounding box center [324, 235] width 49 height 19
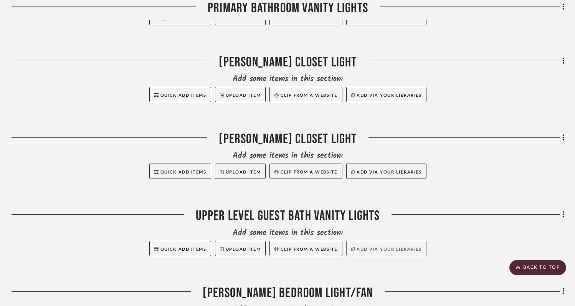
scroll to position [1566, 0]
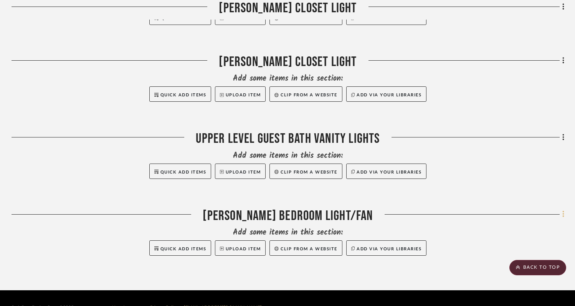
click at [562, 211] on icon at bounding box center [563, 214] width 2 height 7
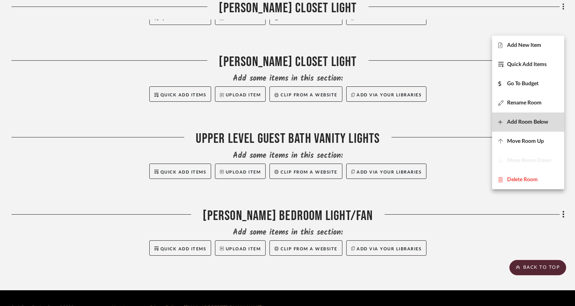
click at [518, 123] on span "Add Room Below" at bounding box center [527, 122] width 41 height 7
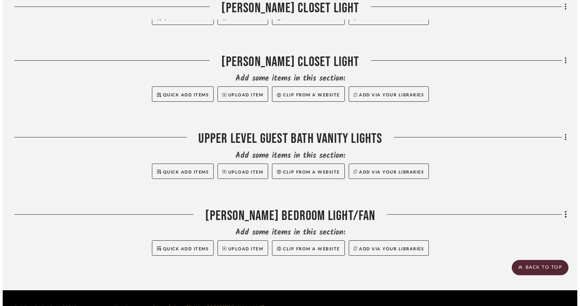
scroll to position [0, 0]
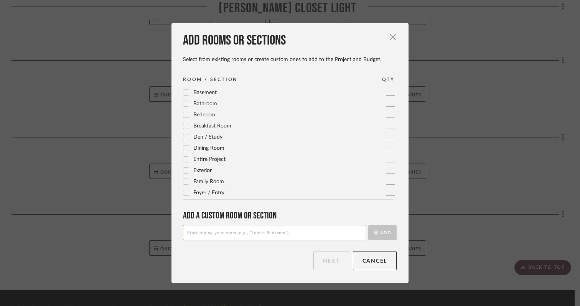
click at [289, 231] on input at bounding box center [274, 232] width 183 height 15
type input "[PERSON_NAME] Bath Vanity lights"
click at [384, 234] on button "Add" at bounding box center [382, 232] width 28 height 15
click at [316, 269] on button "Next" at bounding box center [331, 260] width 36 height 19
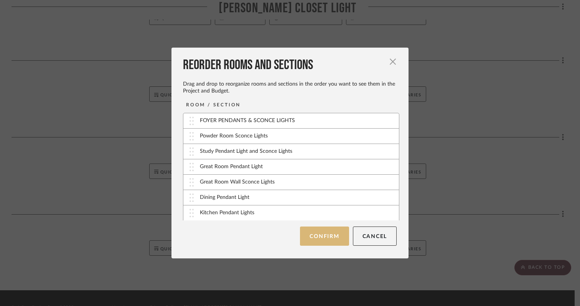
click at [330, 238] on button "Confirm" at bounding box center [324, 235] width 49 height 19
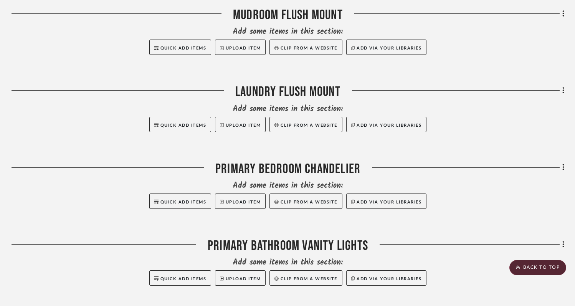
scroll to position [1230, 0]
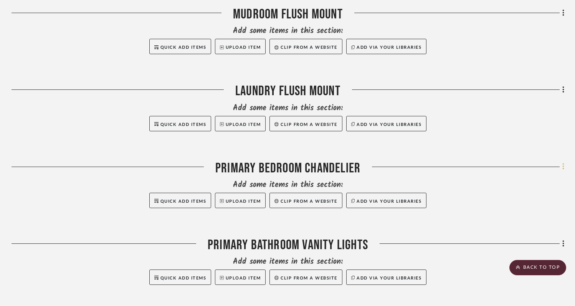
click at [562, 163] on icon at bounding box center [563, 166] width 2 height 7
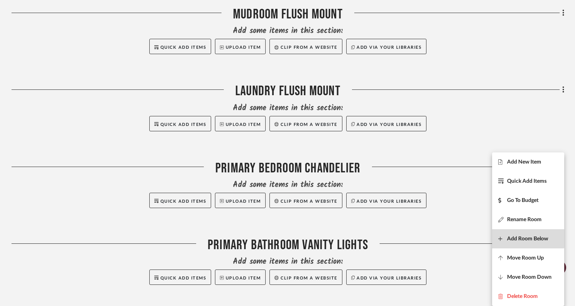
click at [518, 237] on span "Add Room Below" at bounding box center [527, 239] width 41 height 7
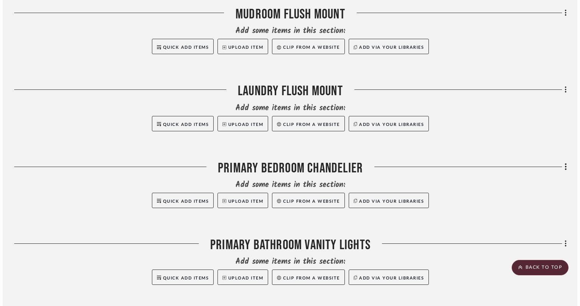
scroll to position [0, 0]
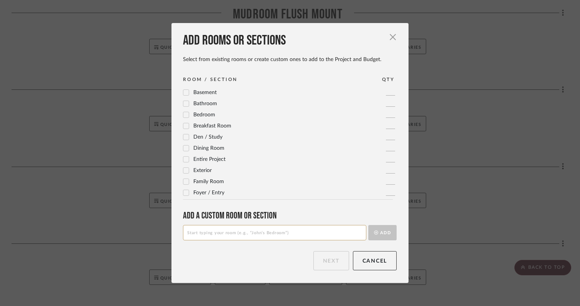
click at [267, 232] on input at bounding box center [274, 232] width 183 height 15
type input "Primary Bedroom Fireplace Wall Sconces"
click at [381, 236] on button "Add" at bounding box center [382, 232] width 28 height 15
click at [320, 267] on button "Next" at bounding box center [331, 260] width 36 height 19
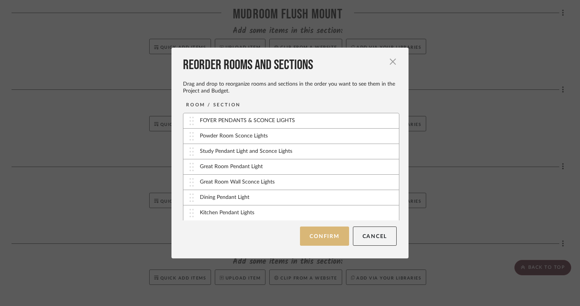
click at [319, 233] on button "Confirm" at bounding box center [324, 235] width 49 height 19
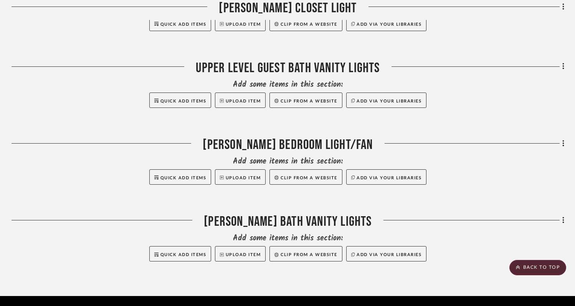
scroll to position [1720, 0]
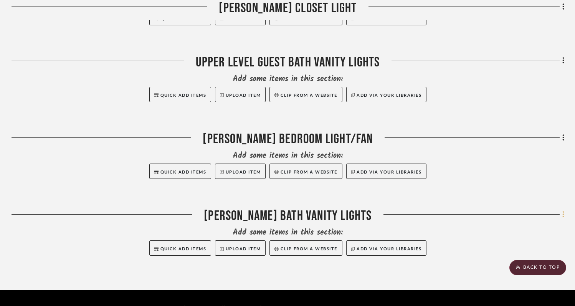
click at [563, 210] on icon at bounding box center [563, 214] width 2 height 8
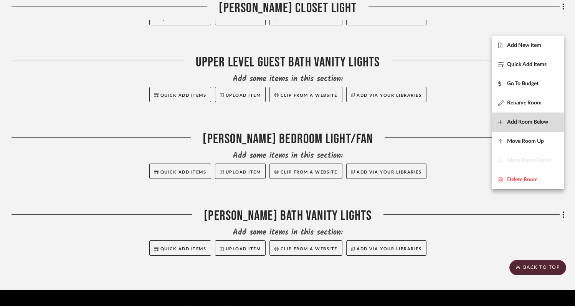
click at [519, 124] on span "Add Room Below" at bounding box center [527, 122] width 41 height 7
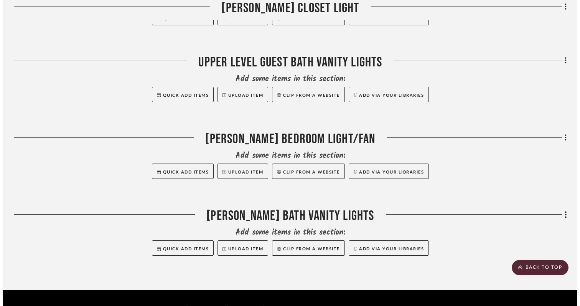
scroll to position [0, 0]
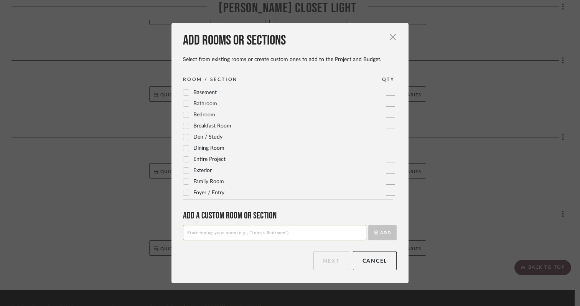
click at [331, 232] on input at bounding box center [274, 232] width 183 height 15
type input "Clhoe's Bedroom Light/Fan"
click at [386, 231] on button "Add" at bounding box center [382, 232] width 28 height 15
click at [325, 267] on button "Next" at bounding box center [331, 260] width 36 height 19
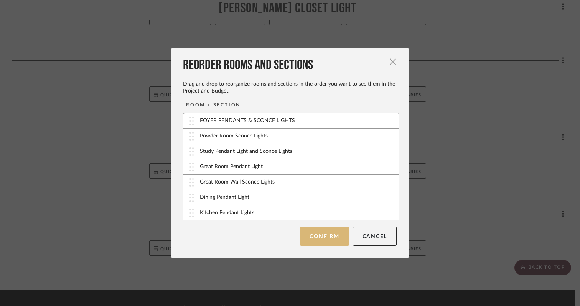
click at [332, 232] on button "Confirm" at bounding box center [324, 235] width 49 height 19
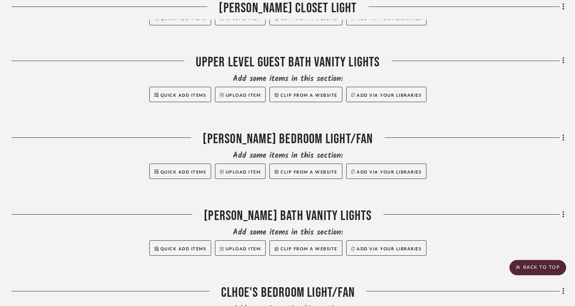
scroll to position [1796, 0]
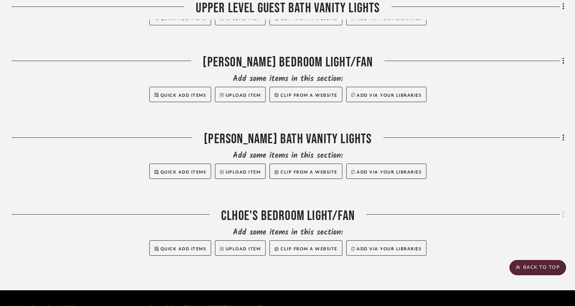
click at [563, 211] on icon at bounding box center [563, 214] width 2 height 7
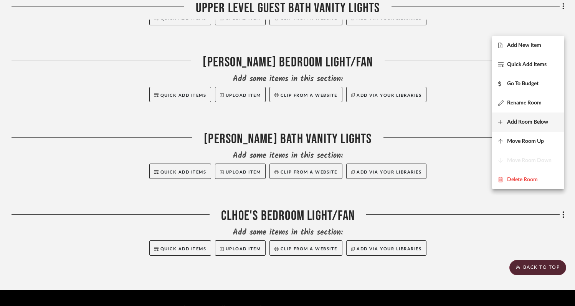
click at [523, 121] on span "Add Room Below" at bounding box center [527, 122] width 41 height 7
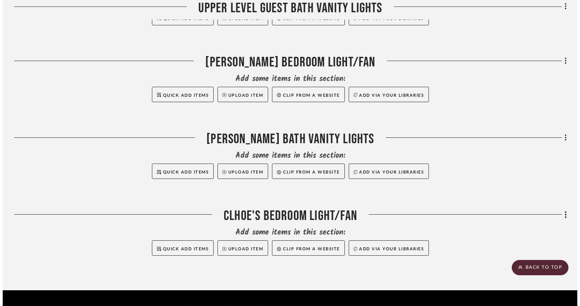
scroll to position [0, 0]
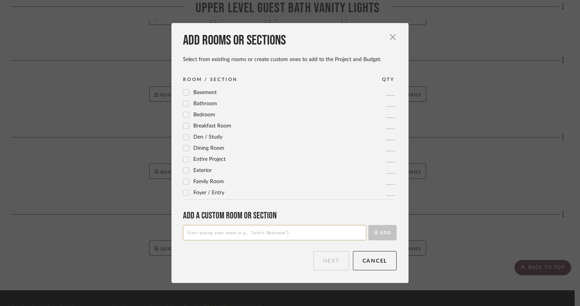
click at [293, 232] on input at bounding box center [274, 232] width 183 height 15
type input "Clhoe's Bathroom Vanity Lights"
click at [379, 231] on button "Add" at bounding box center [382, 232] width 28 height 15
click at [327, 264] on button "Next" at bounding box center [331, 260] width 36 height 19
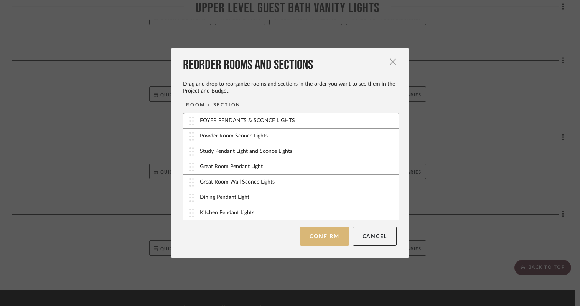
click at [322, 231] on button "Confirm" at bounding box center [324, 235] width 49 height 19
